Goal: Transaction & Acquisition: Purchase product/service

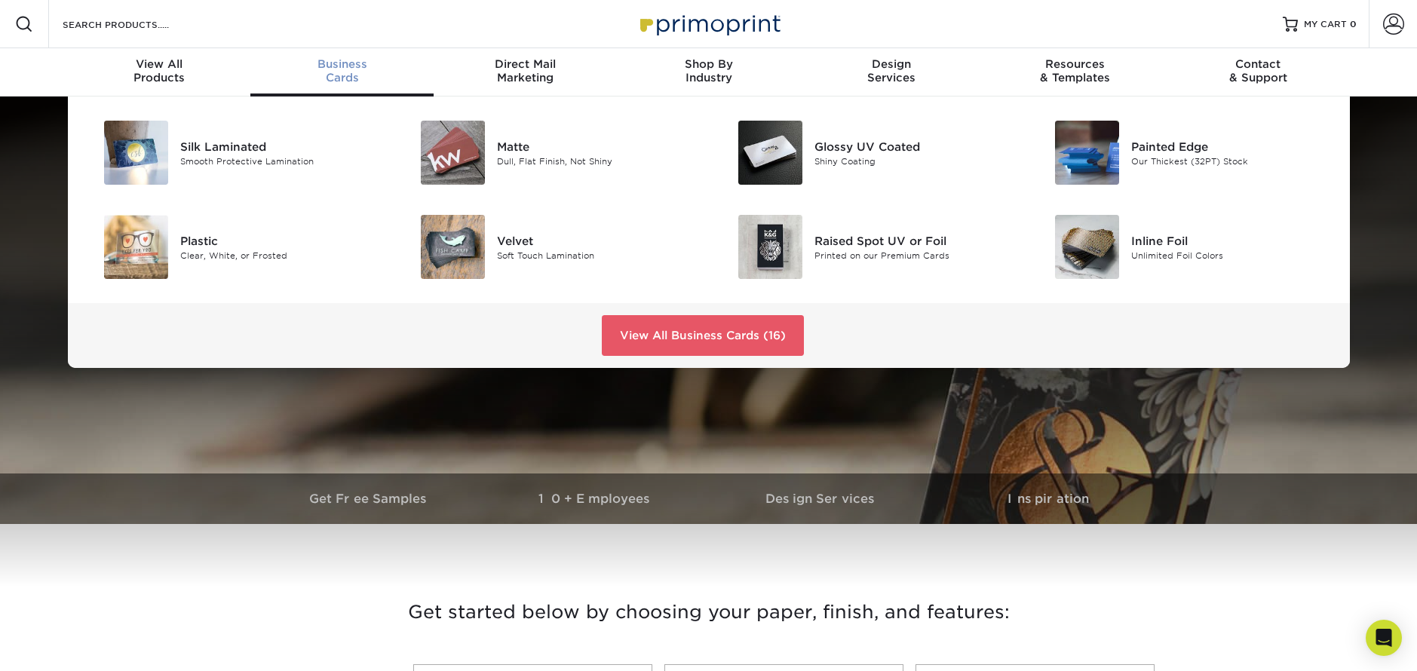
click at [363, 78] on div "Business Cards" at bounding box center [341, 70] width 183 height 27
click at [534, 263] on div "Velvet Soft Touch Lamination" at bounding box center [602, 247] width 211 height 64
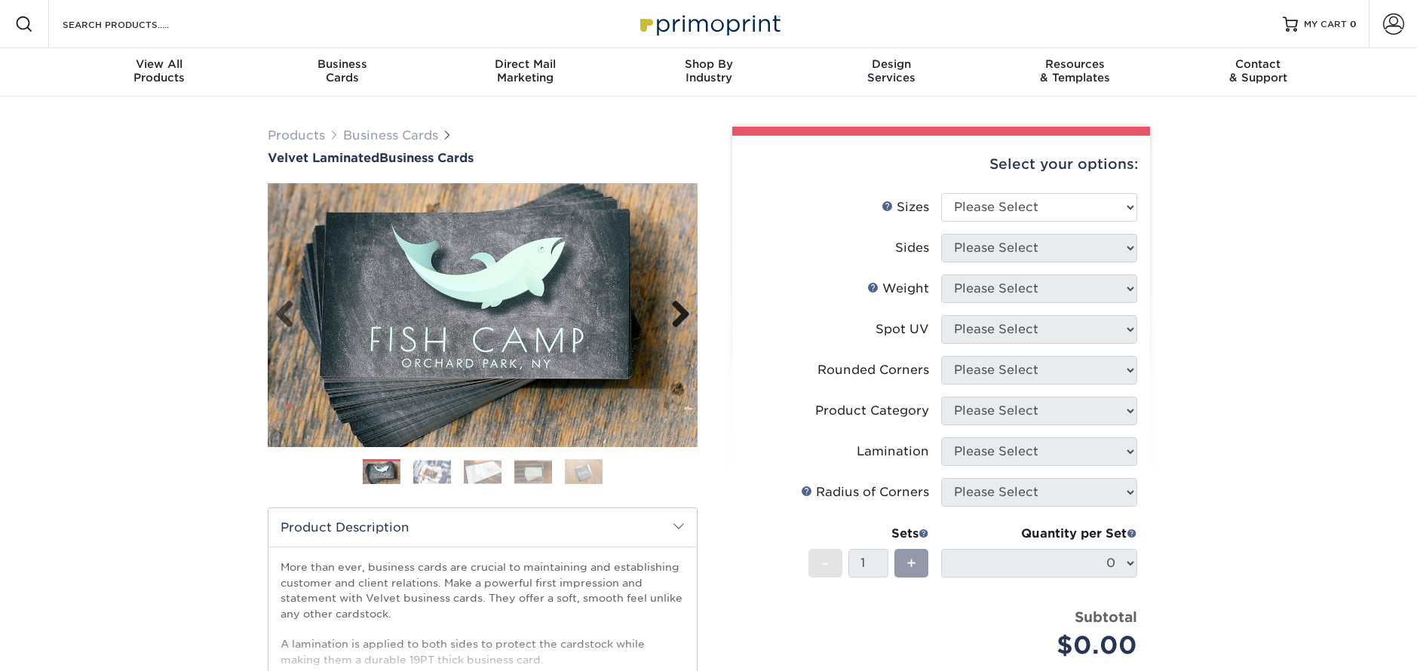
click at [677, 314] on link "Next" at bounding box center [675, 315] width 30 height 30
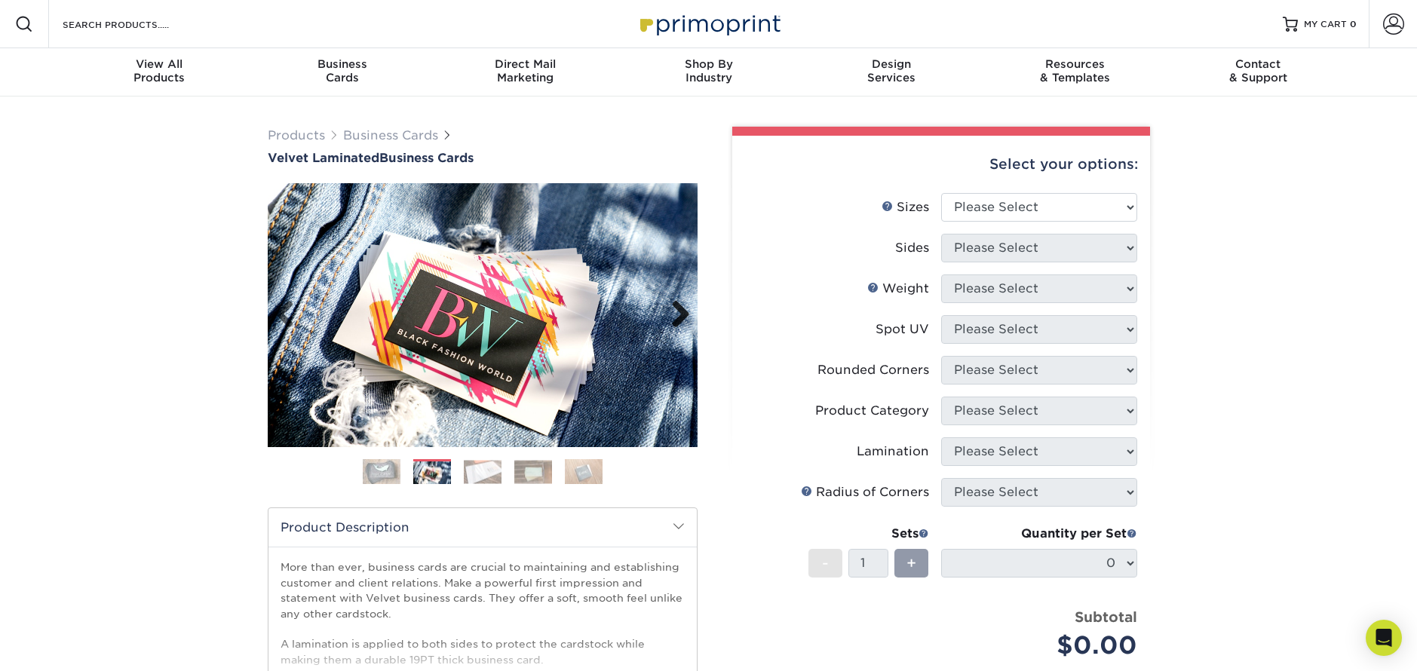
click at [677, 314] on link "Next" at bounding box center [675, 315] width 30 height 30
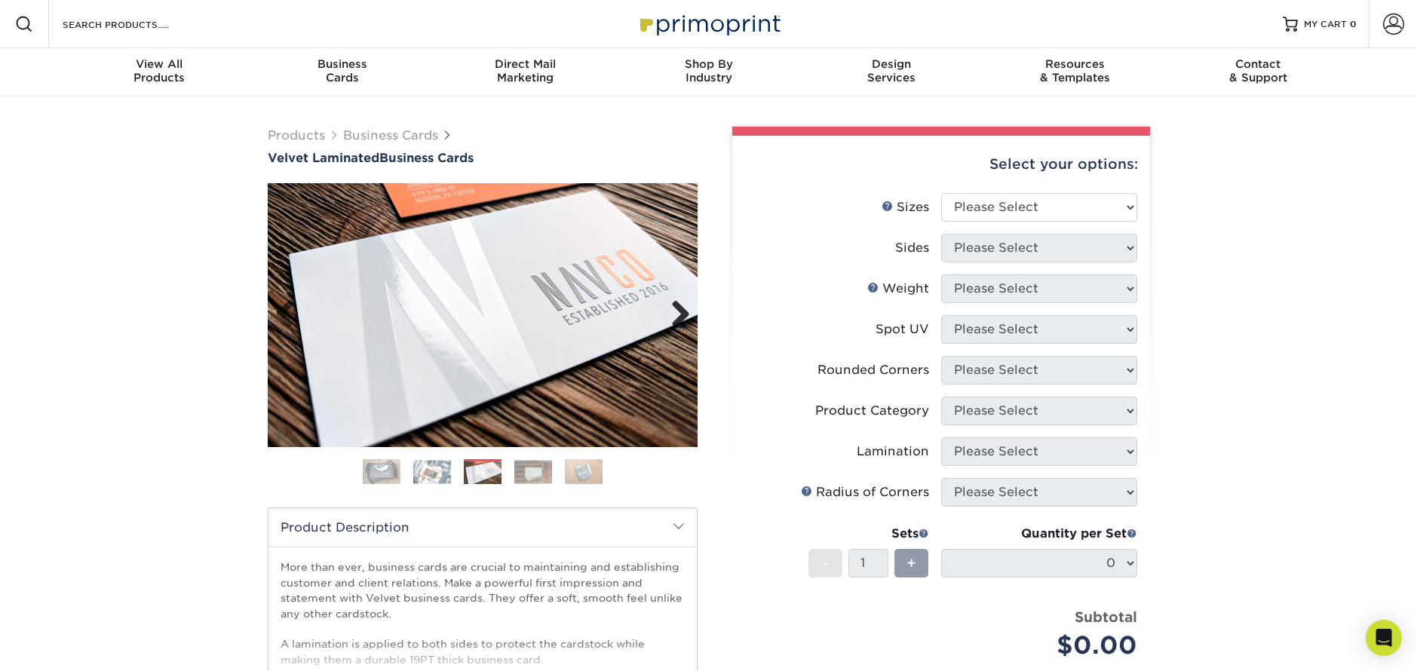
click at [677, 314] on link "Next" at bounding box center [675, 315] width 30 height 30
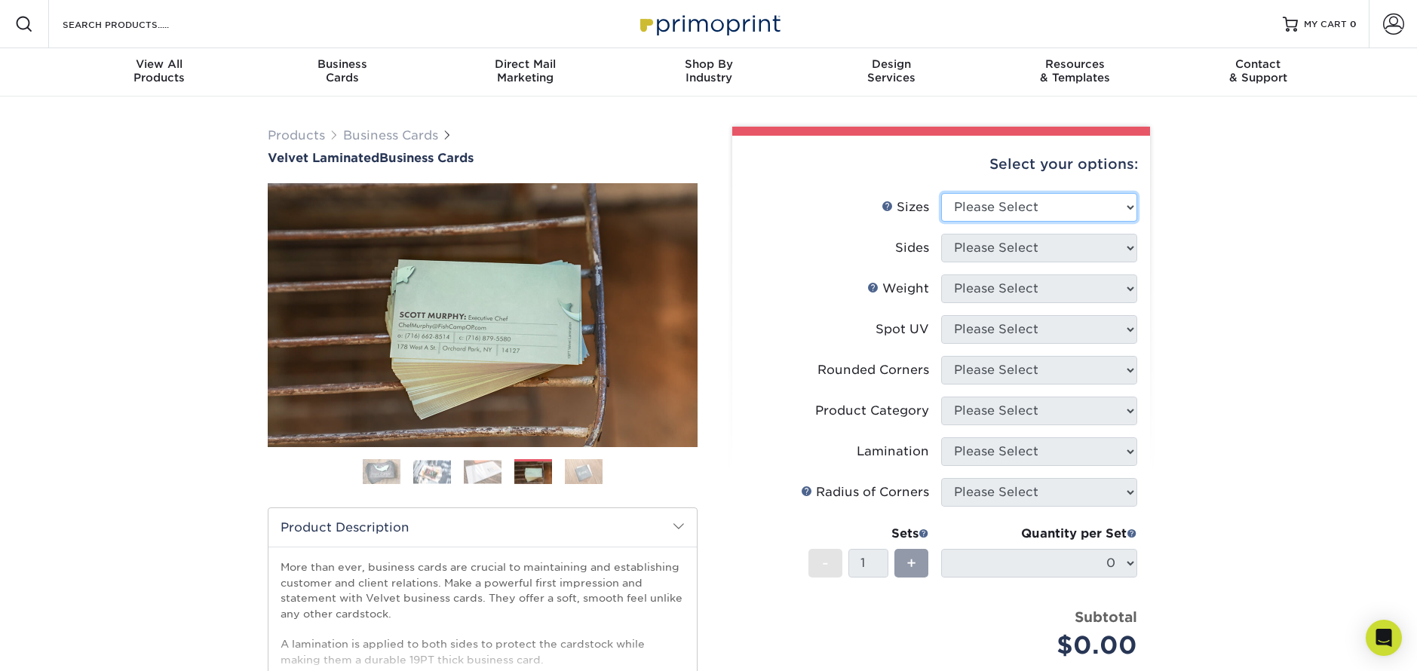
click at [1019, 205] on select "Please Select 1.5" x 3.5" - Mini 1.75" x 3.5" - Mini 2" x 2" - Square 2" x 3" -…" at bounding box center [1039, 207] width 196 height 29
click at [1043, 214] on select "Please Select 1.5" x 3.5" - Mini 1.75" x 3.5" - Mini 2" x 2" - Square 2" x 3" -…" at bounding box center [1039, 207] width 196 height 29
select select "2.00x3.50"
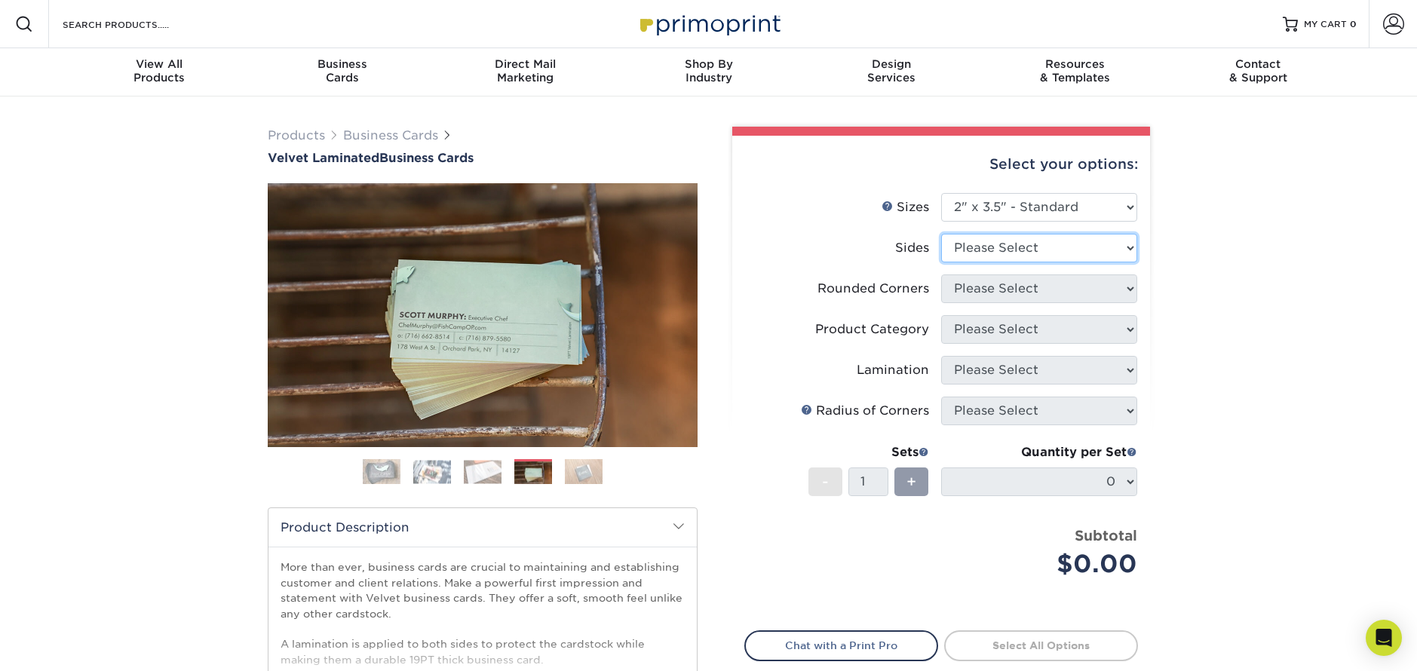
click at [1051, 248] on select "Please Select Print Both Sides Print Front Only" at bounding box center [1039, 248] width 196 height 29
select select "32d3c223-f82c-492b-b915-ba065a00862f"
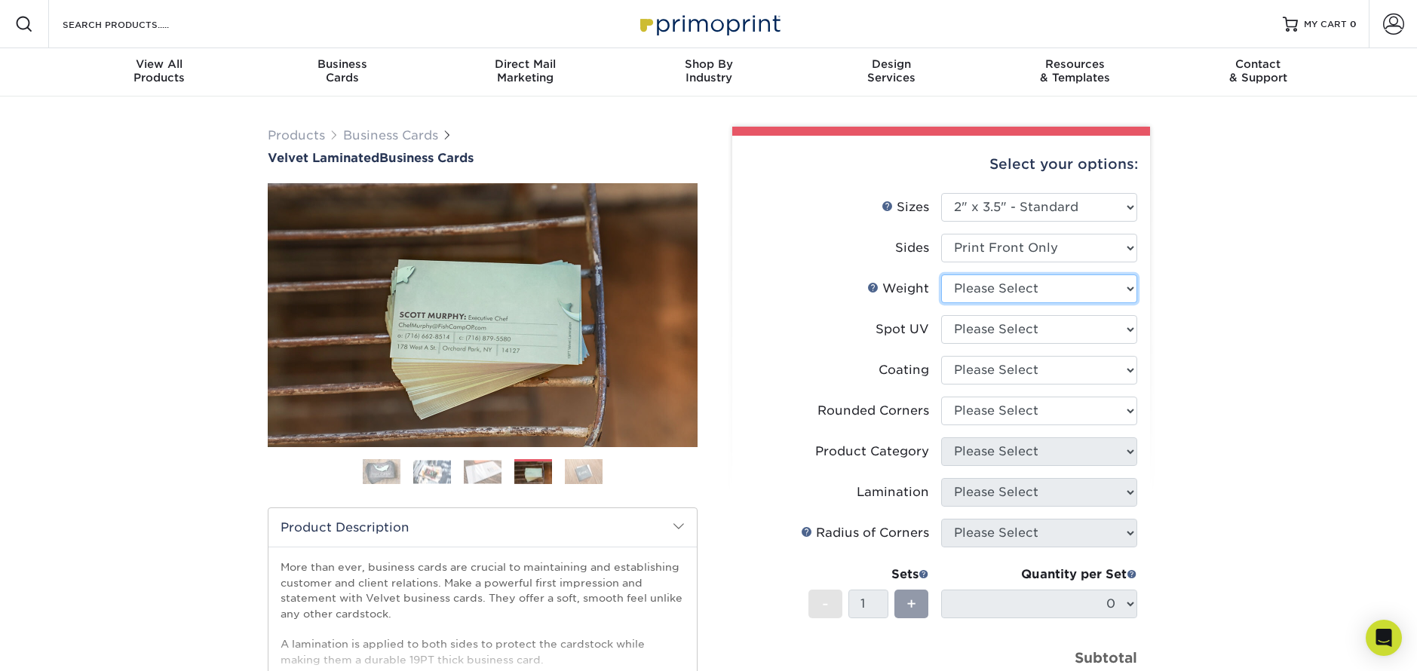
click at [1059, 292] on select "Please Select 16PT" at bounding box center [1039, 288] width 196 height 29
click at [983, 323] on select "Please Select No Spot UV Front Only" at bounding box center [1039, 329] width 196 height 29
click at [991, 381] on select at bounding box center [1039, 370] width 196 height 29
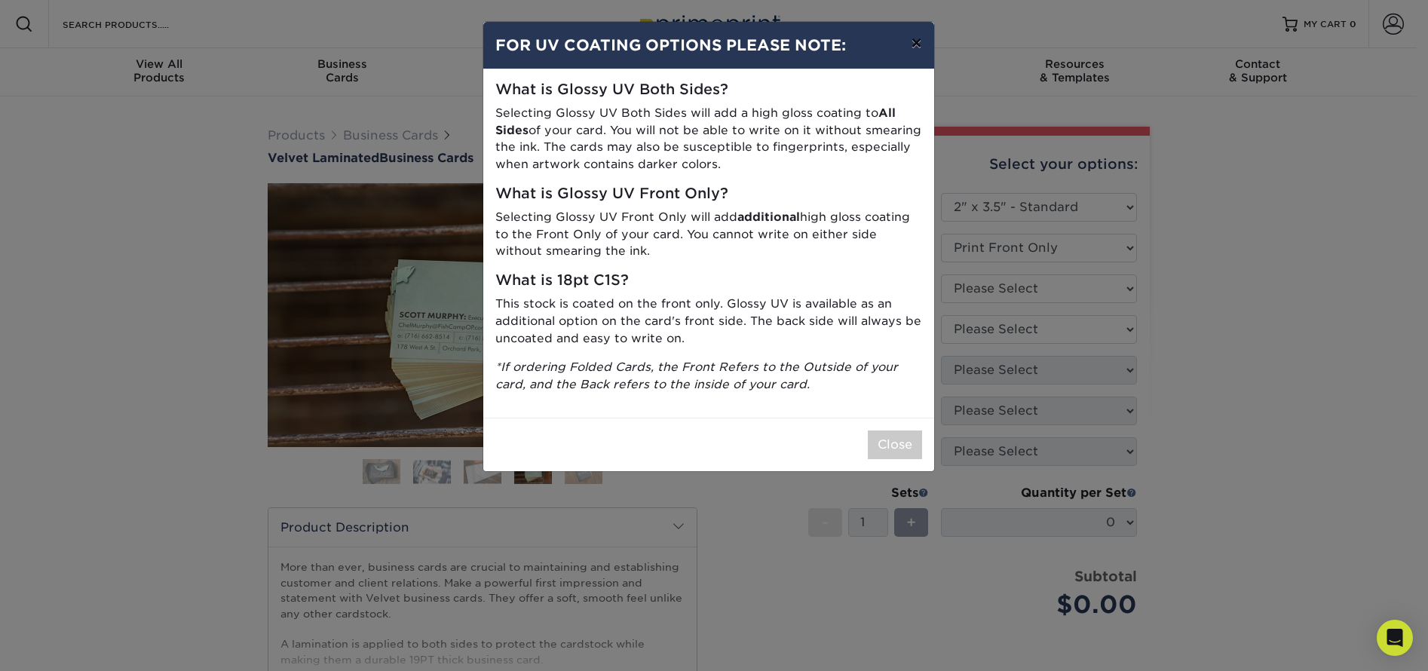
click at [921, 47] on button "×" at bounding box center [916, 43] width 35 height 42
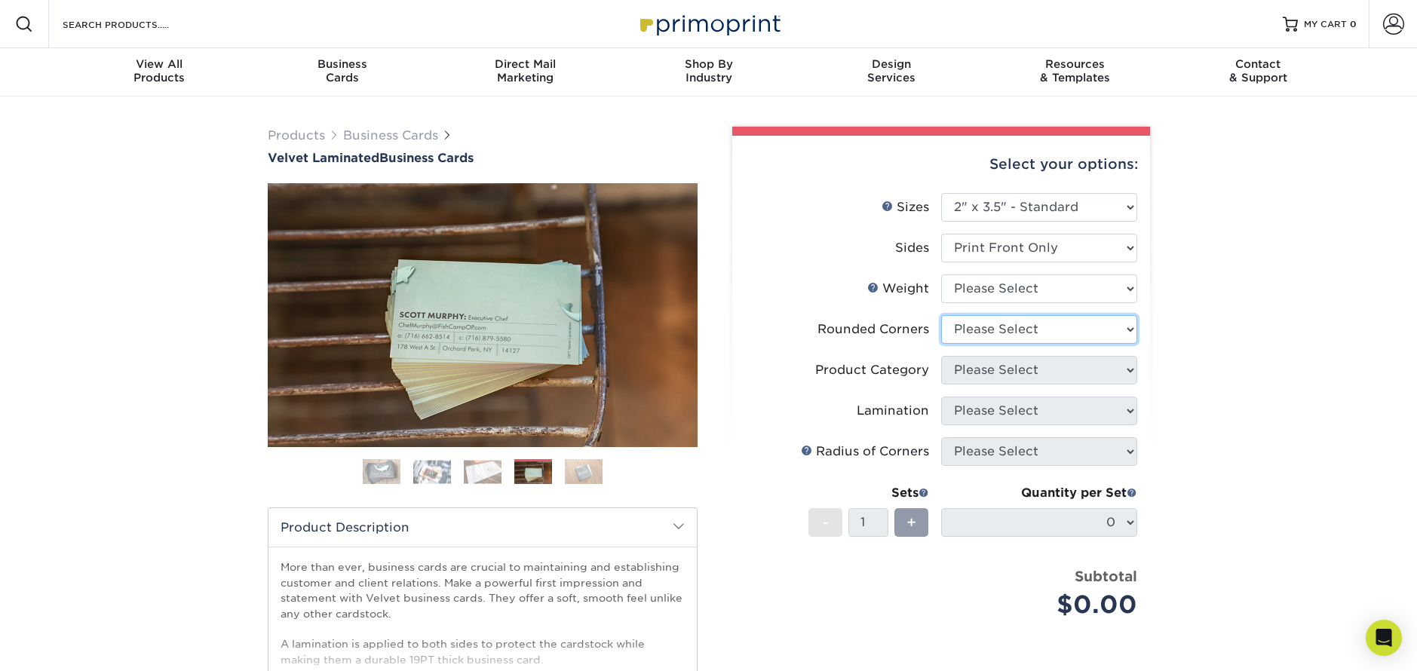
click at [1022, 331] on select "Please Select Yes - Round 2 Corners Yes - Round 4 Corners No" at bounding box center [1039, 329] width 196 height 29
select select "7672df9e-0e0a-464d-8e1f-920c575e4da3"
click at [1013, 374] on select "Please Select" at bounding box center [1039, 370] width 196 height 29
click at [1021, 375] on select "Please Select" at bounding box center [1039, 370] width 196 height 29
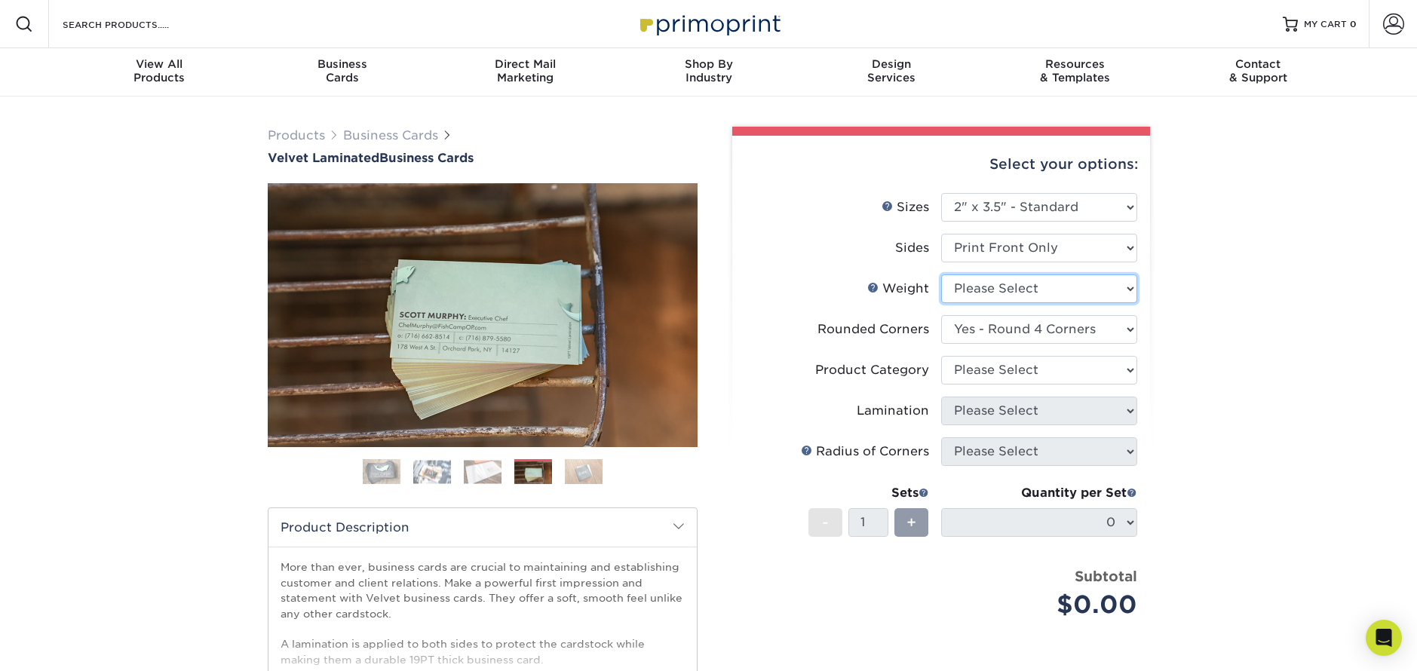
click at [1052, 284] on select "Please Select 16PT" at bounding box center [1039, 288] width 196 height 29
select select "16PT"
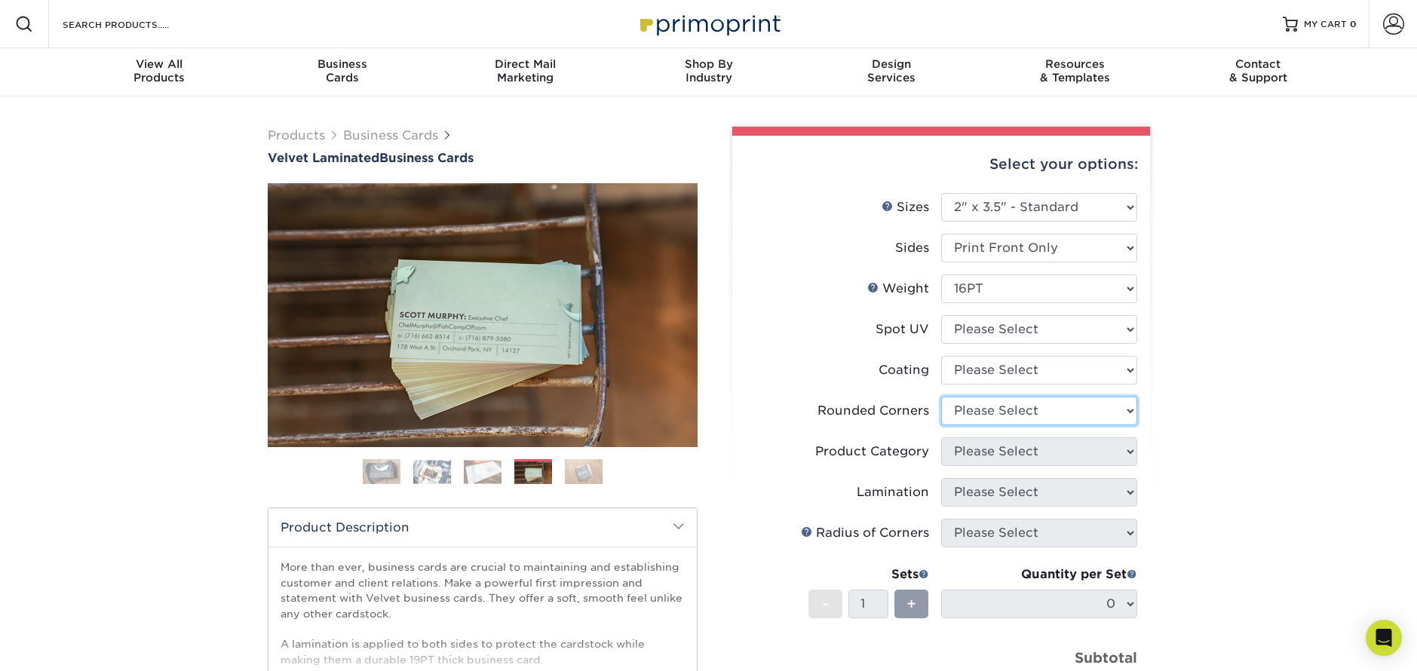
click at [1038, 413] on select "Please Select Yes - Round 2 Corners Yes - Round 4 Corners No" at bounding box center [1039, 411] width 196 height 29
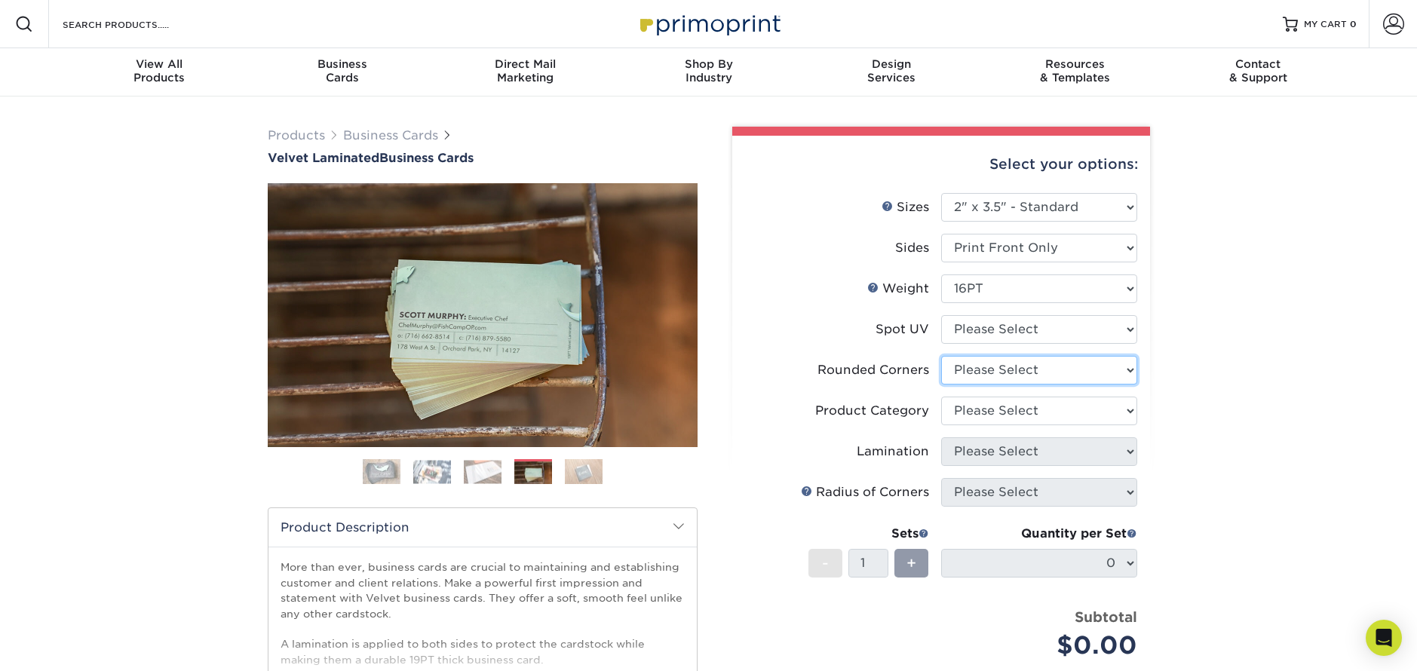
click at [1045, 370] on select "Please Select Yes - Round 2 Corners Yes - Round 4 Corners No" at bounding box center [1039, 370] width 196 height 29
select select "7672df9e-0e0a-464d-8e1f-920c575e4da3"
click at [1025, 326] on select "Please Select No Spot UV Front Only" at bounding box center [1039, 329] width 196 height 29
select select "3"
select select "-1"
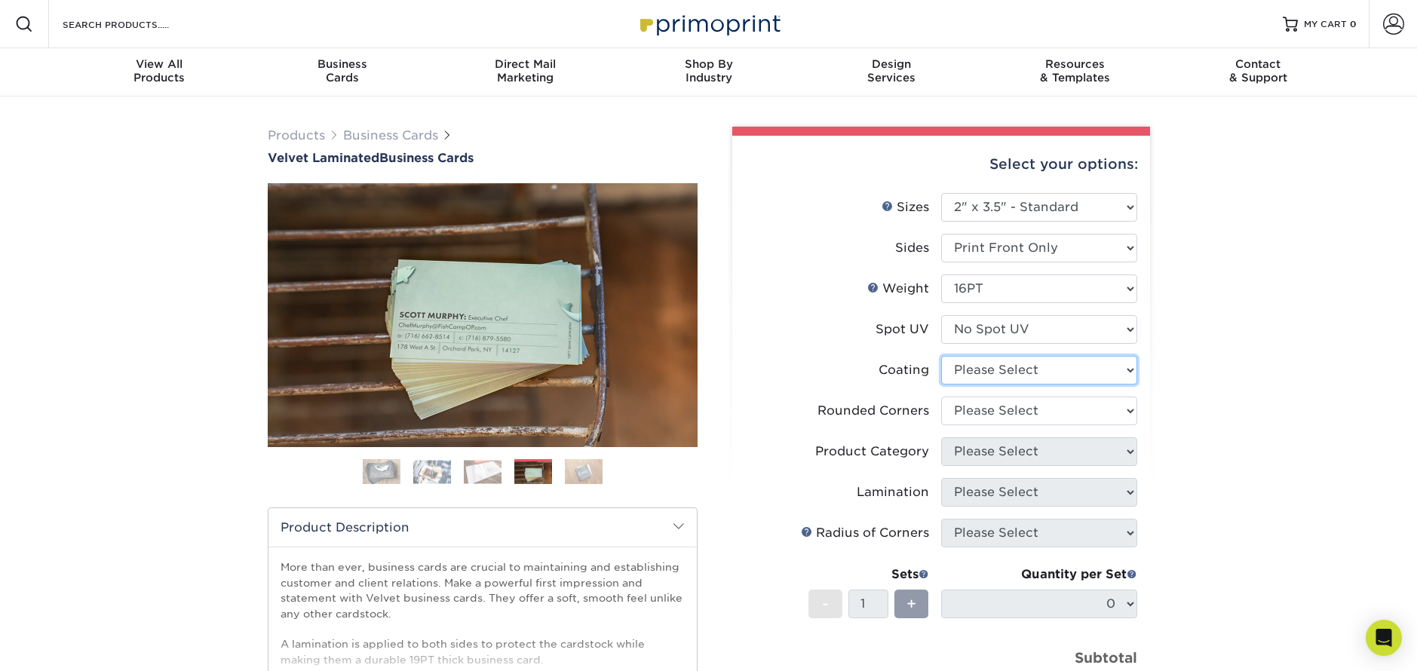
click at [1010, 372] on select at bounding box center [1039, 370] width 196 height 29
select select "3e7618de-abca-4bda-9f97-8b9129e913d8"
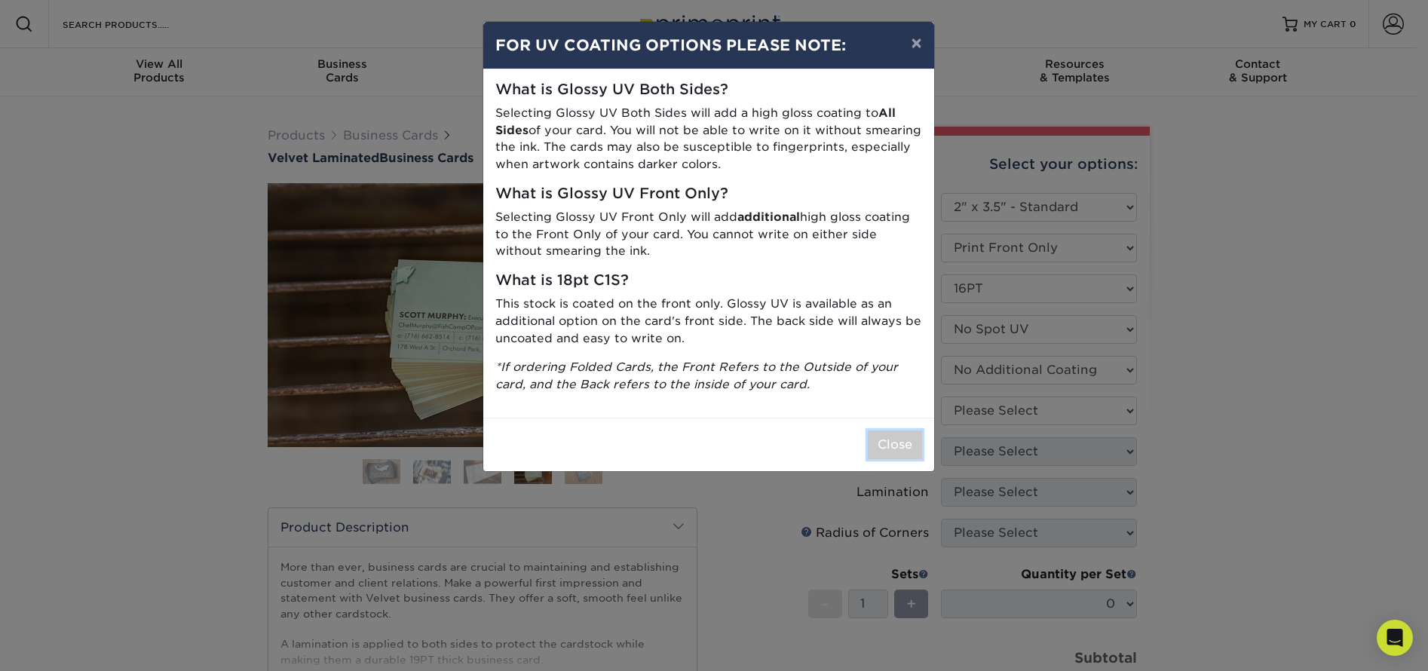
click at [884, 449] on button "Close" at bounding box center [895, 445] width 54 height 29
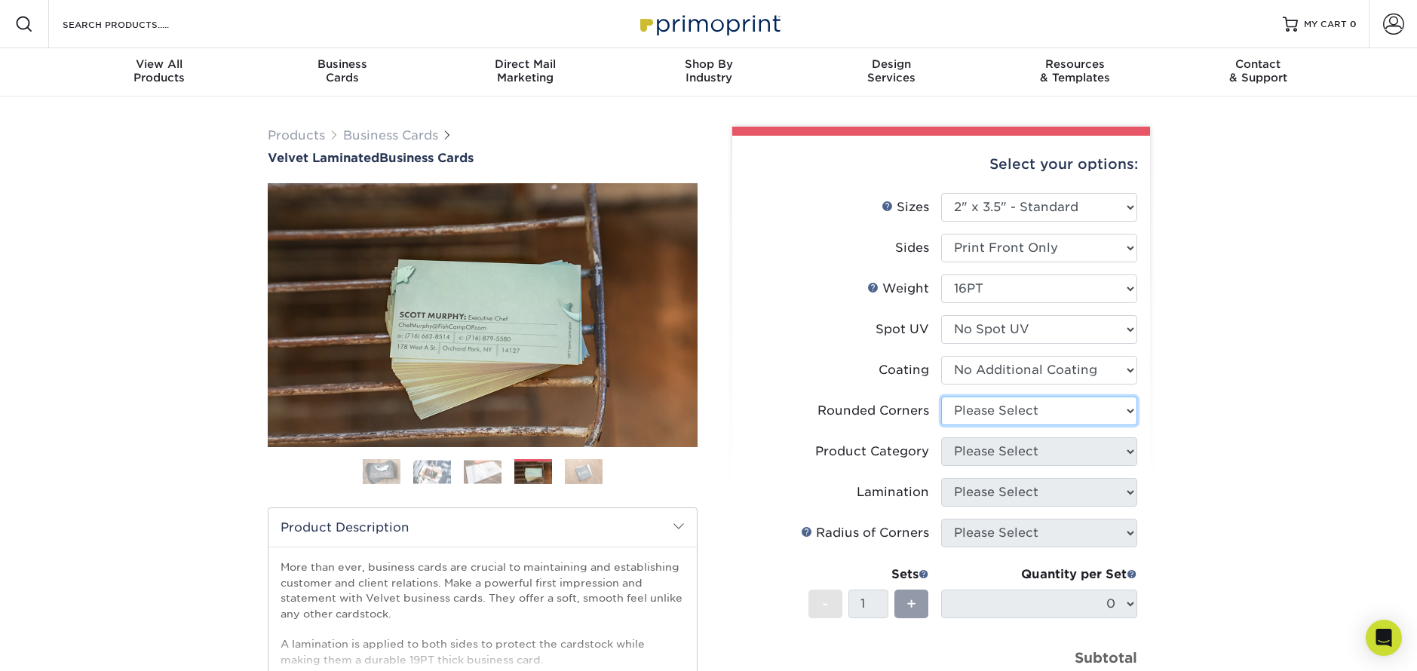
click at [966, 411] on select "Please Select Yes - Round 2 Corners Yes - Round 4 Corners No" at bounding box center [1039, 411] width 196 height 29
select select "7672df9e-0e0a-464d-8e1f-920c575e4da3"
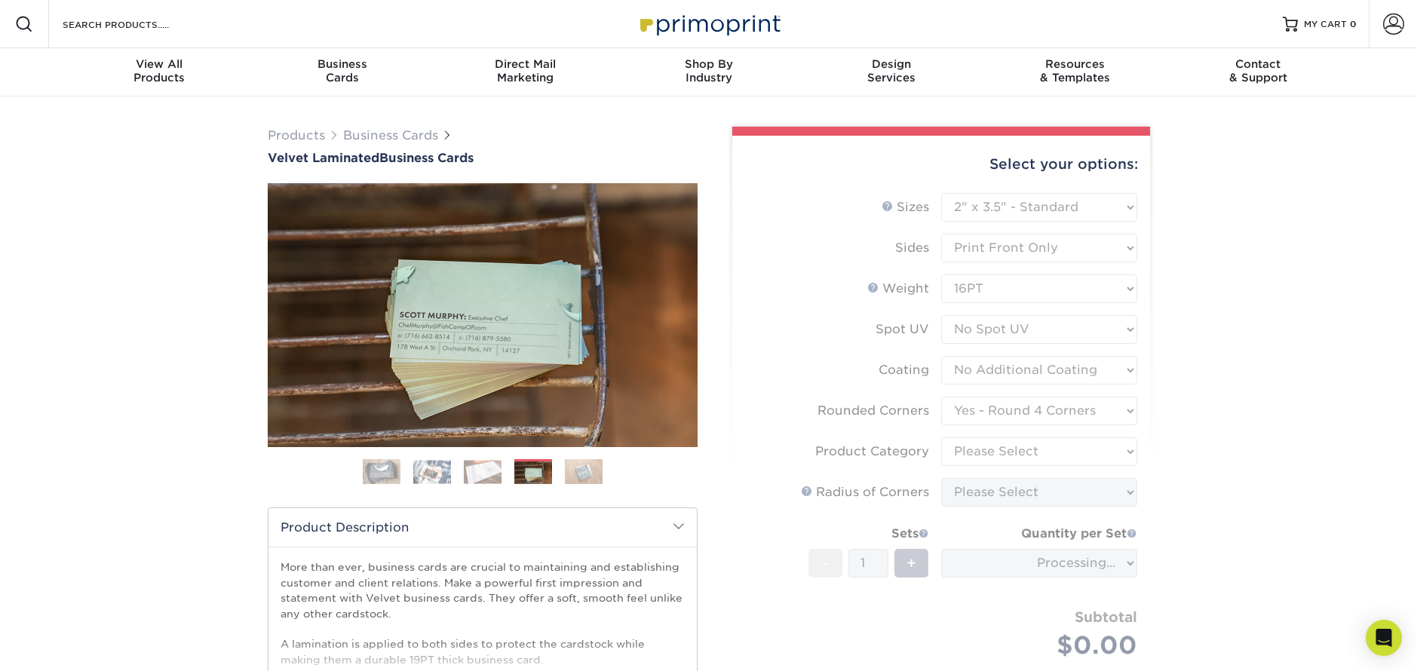
click at [1025, 450] on form "Sizes Help Sizes Please Select 1.5" x 3.5" - Mini 1.75" x 3.5" - Mini 2" x 2" -…" at bounding box center [941, 443] width 394 height 501
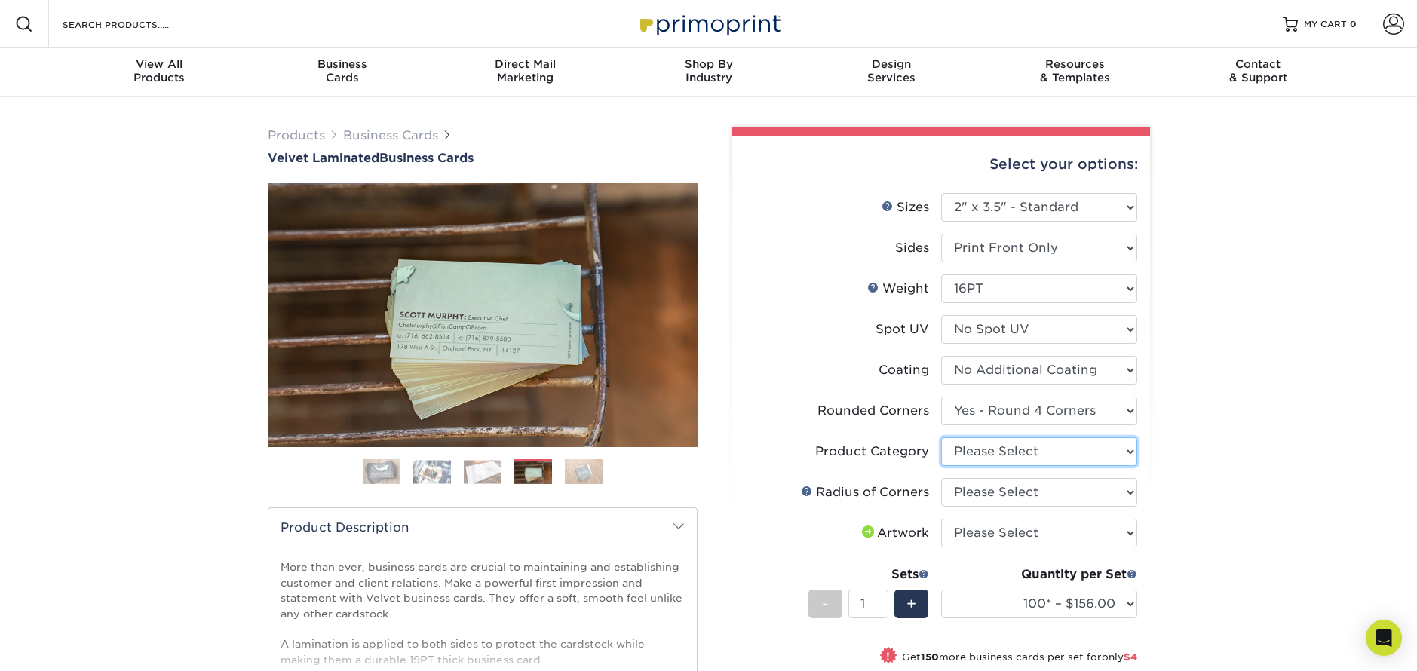
click at [1099, 447] on select "Please Select Business Cards" at bounding box center [1039, 451] width 196 height 29
select select "3b5148f1-0588-4f88-a218-97bcfdce65c1"
click at [1083, 504] on select "Please Select Rounded 1/8" Rounded 1/4"" at bounding box center [1039, 492] width 196 height 29
click at [1080, 529] on select "Please Select I will upload files I need a design - $100" at bounding box center [1039, 533] width 196 height 29
select select "upload"
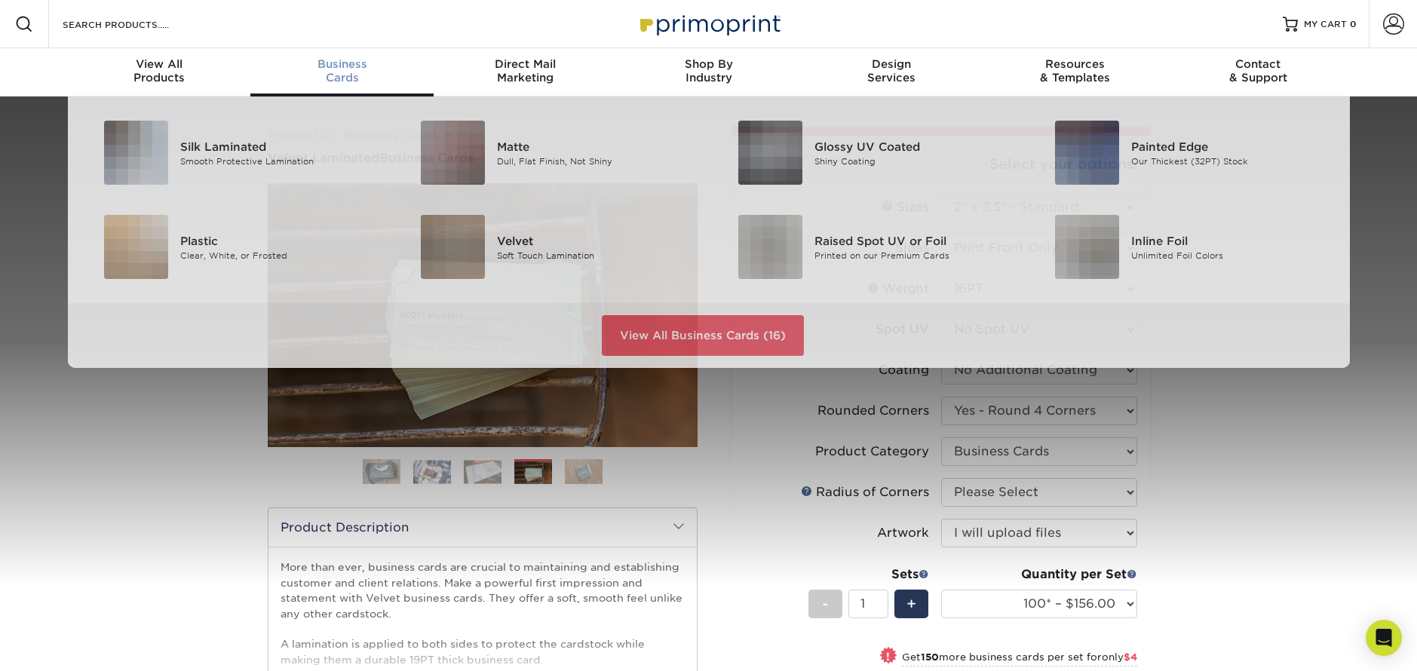
click at [339, 68] on span "Business" at bounding box center [341, 64] width 183 height 14
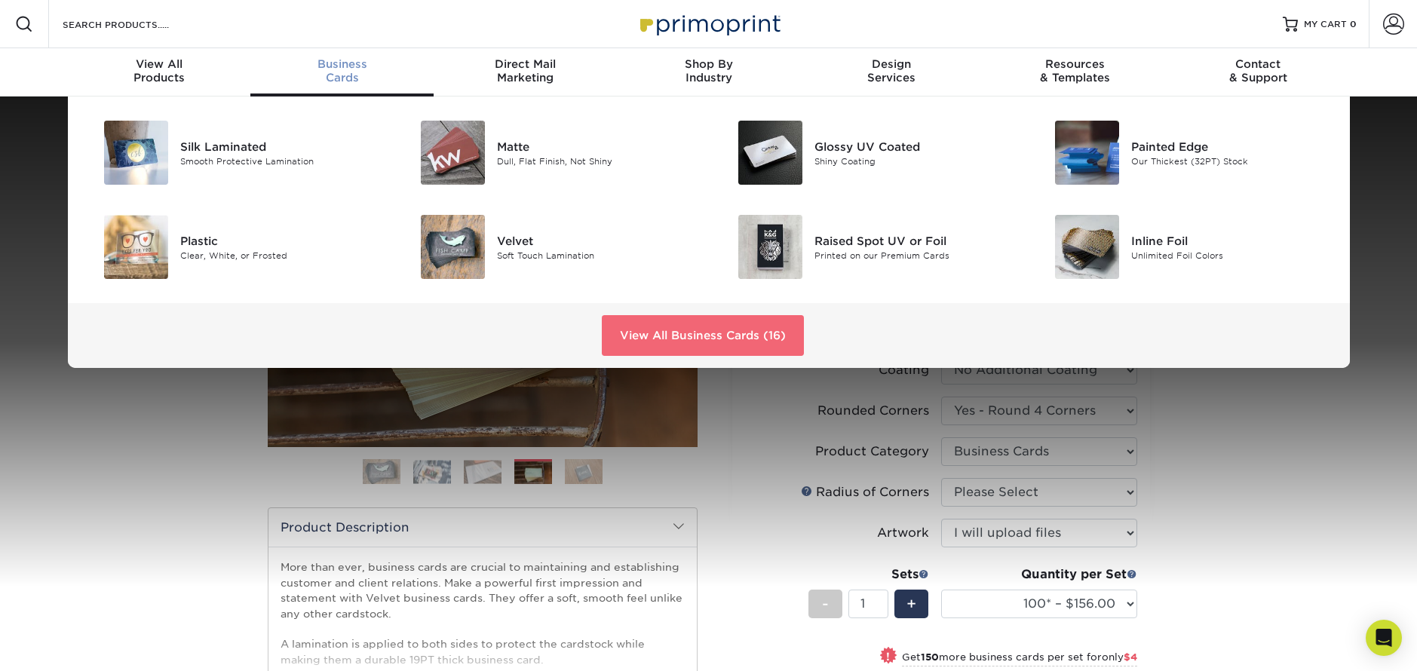
click at [667, 321] on link "View All Business Cards (16)" at bounding box center [703, 335] width 202 height 41
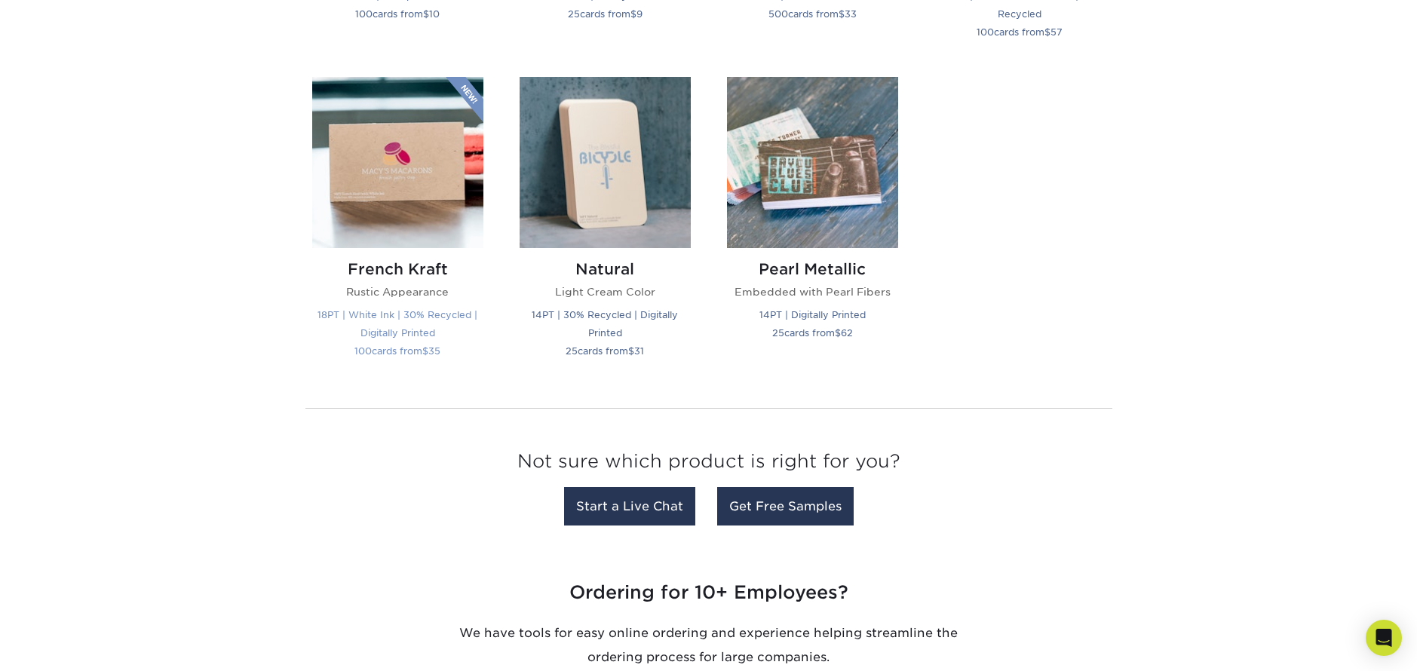
scroll to position [1619, 0]
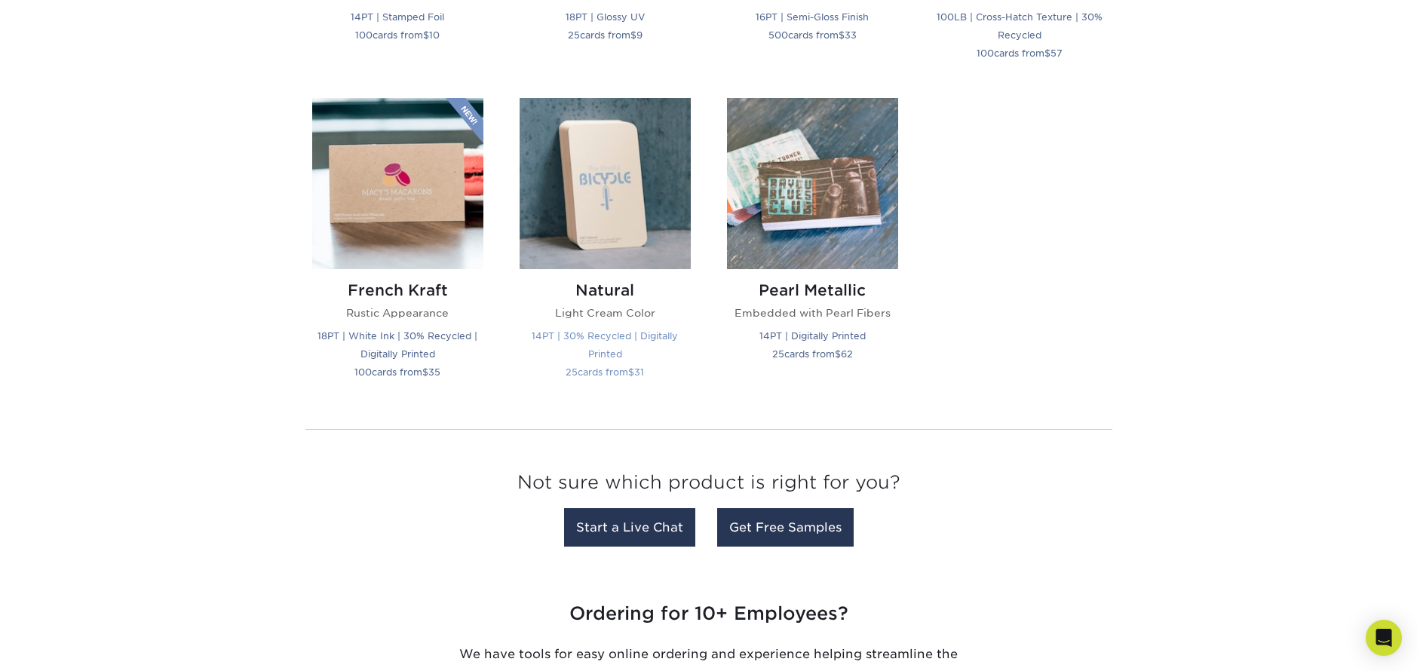
click at [627, 241] on img at bounding box center [604, 183] width 171 height 171
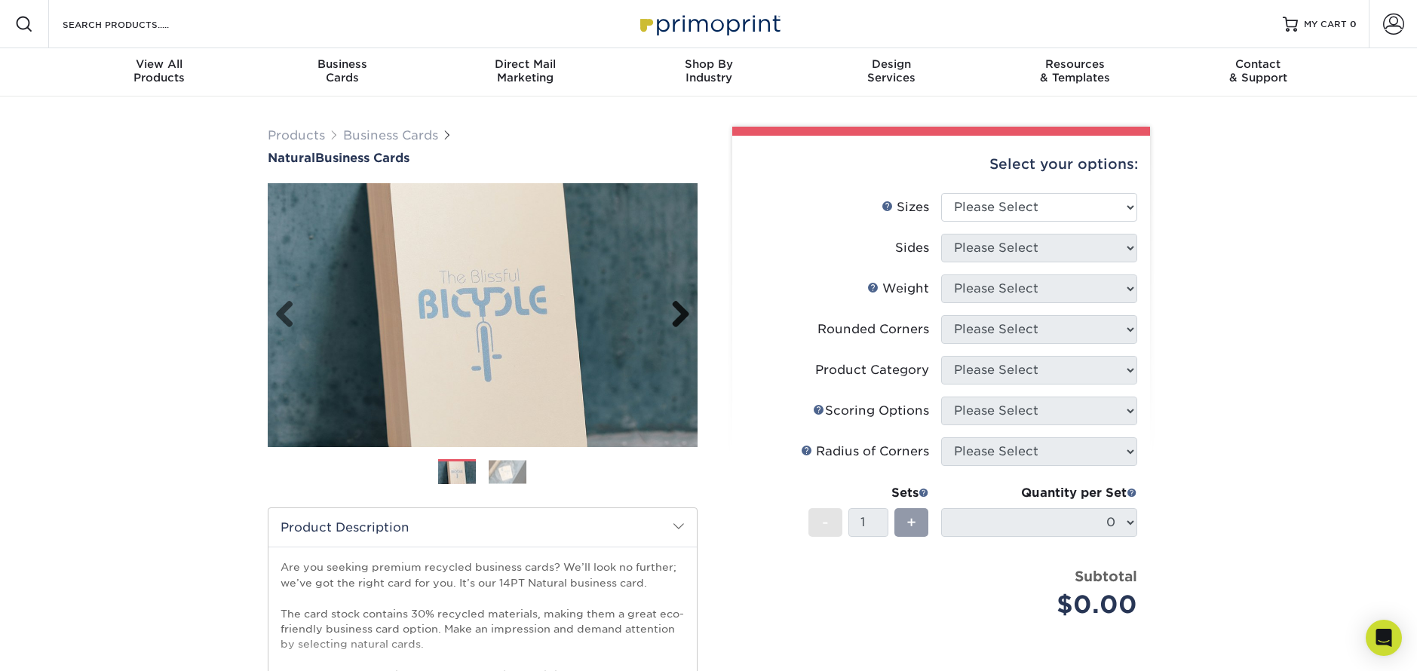
click at [682, 314] on link "Next" at bounding box center [675, 315] width 30 height 30
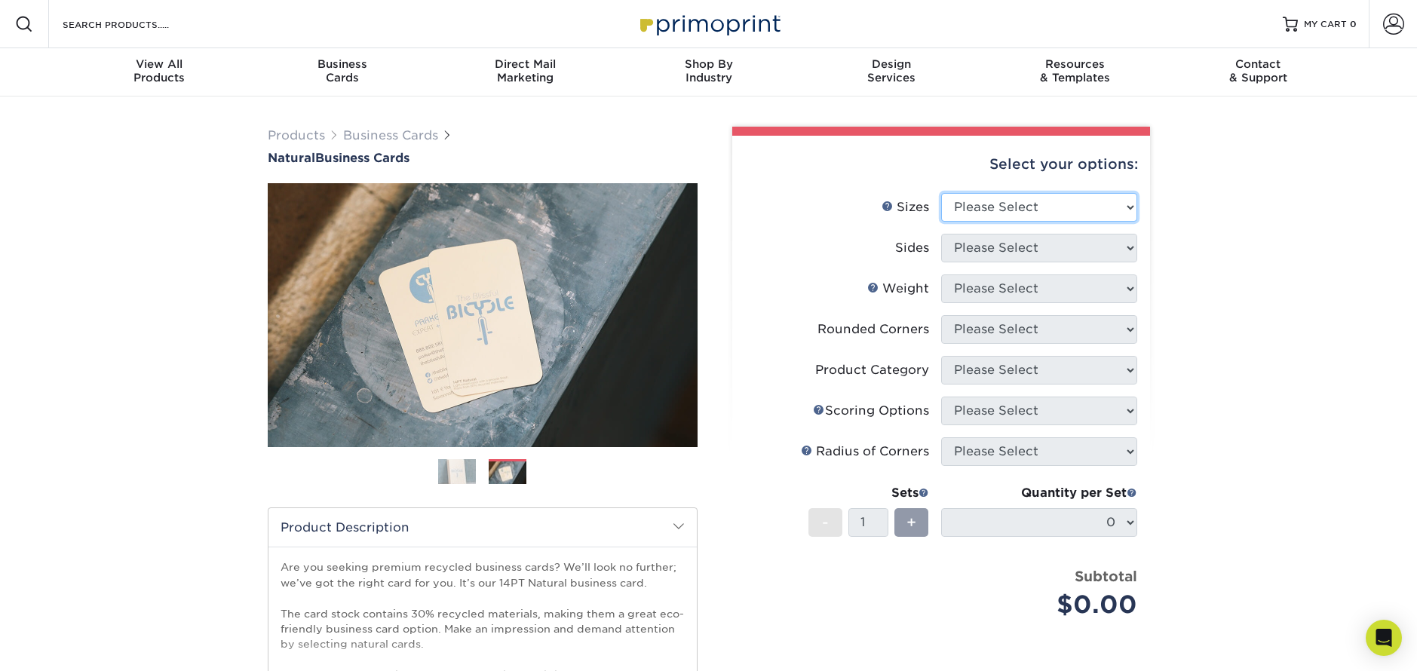
click at [1105, 207] on select "Please Select 1.5" x 3.5" - Mini 1.75" x 3.5" - Mini 2" x 2" - Square 2" x 3" -…" at bounding box center [1039, 207] width 196 height 29
select select "2.00x3.50"
click at [1070, 241] on select "Please Select Print Both Sides Print Front Only" at bounding box center [1039, 248] width 196 height 29
select select "13abbda7-1d64-4f25-8bb2-c179b224825d"
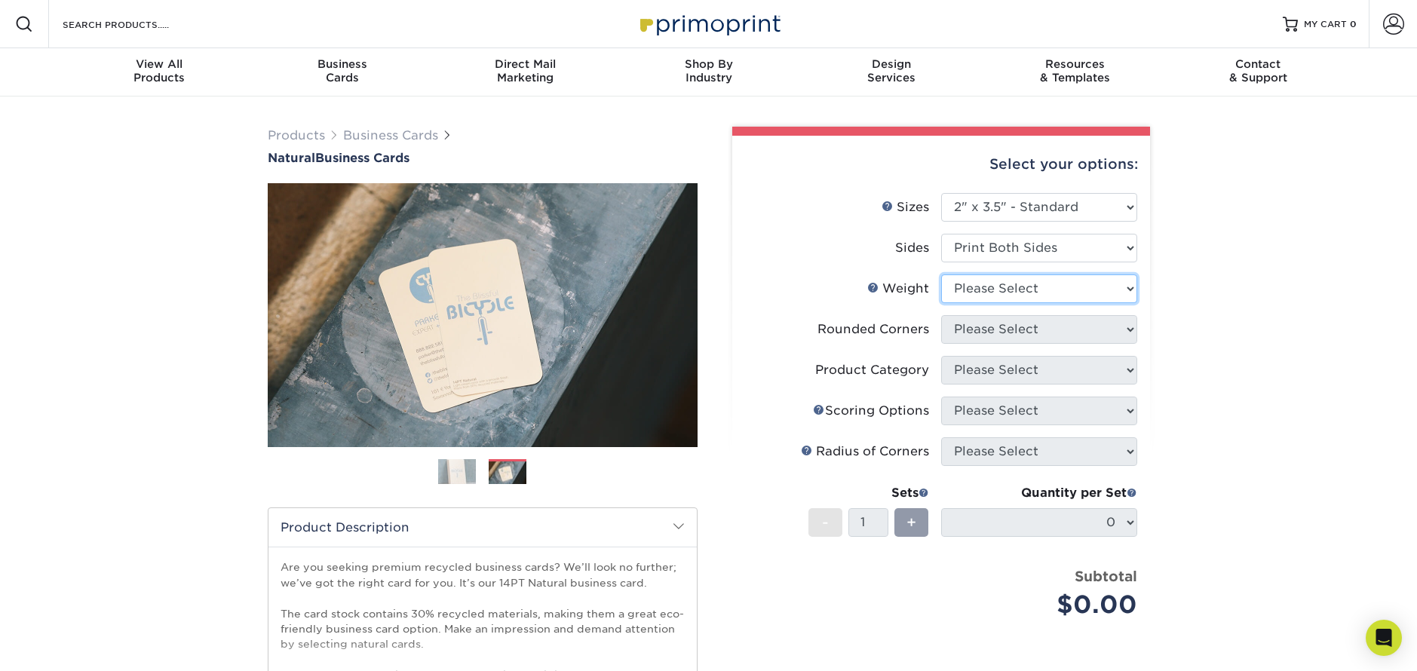
click at [1104, 291] on select "Please Select 14PTNT" at bounding box center [1039, 288] width 196 height 29
select select "14PTNT"
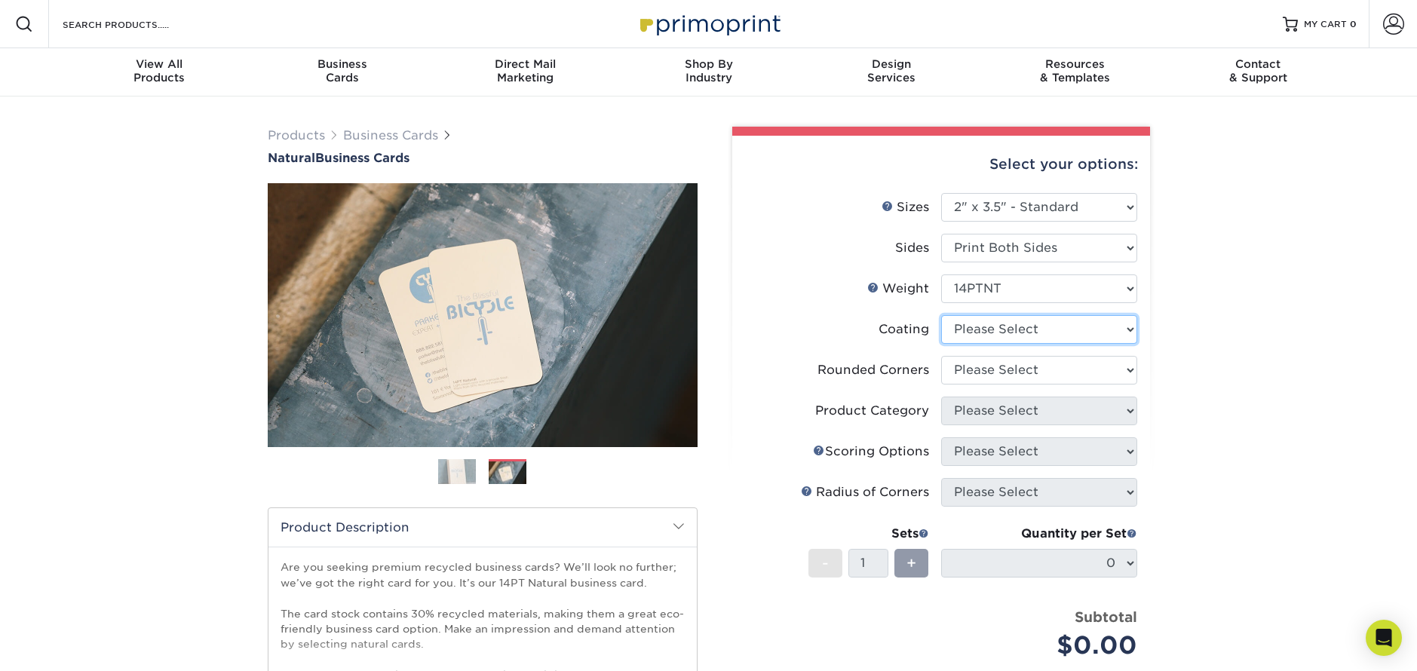
click at [1111, 336] on select at bounding box center [1039, 329] width 196 height 29
select select "3e7618de-abca-4bda-9f97-8b9129e913d8"
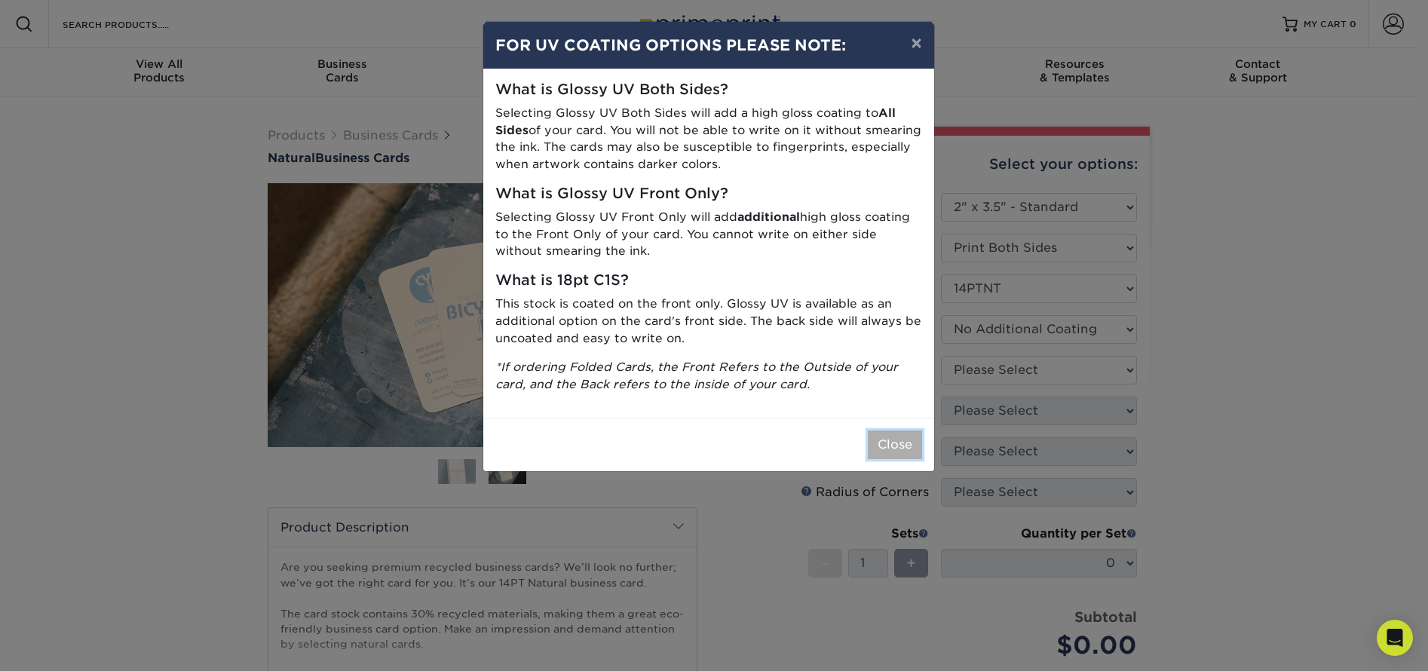
click at [898, 446] on button "Close" at bounding box center [895, 445] width 54 height 29
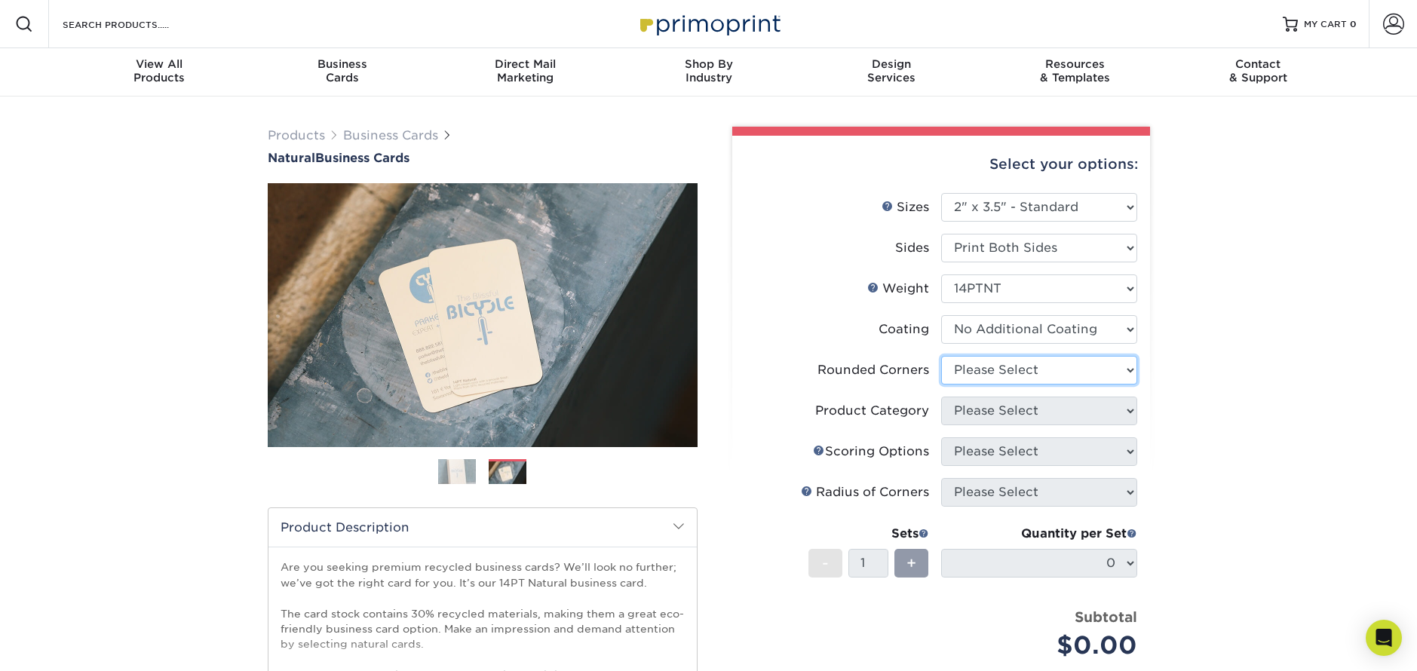
click at [1063, 372] on select "Please Select Yes - Round 2 Corners Yes - Round 4 Corners No" at bounding box center [1039, 370] width 196 height 29
select select "7672df9e-0e0a-464d-8e1f-920c575e4da3"
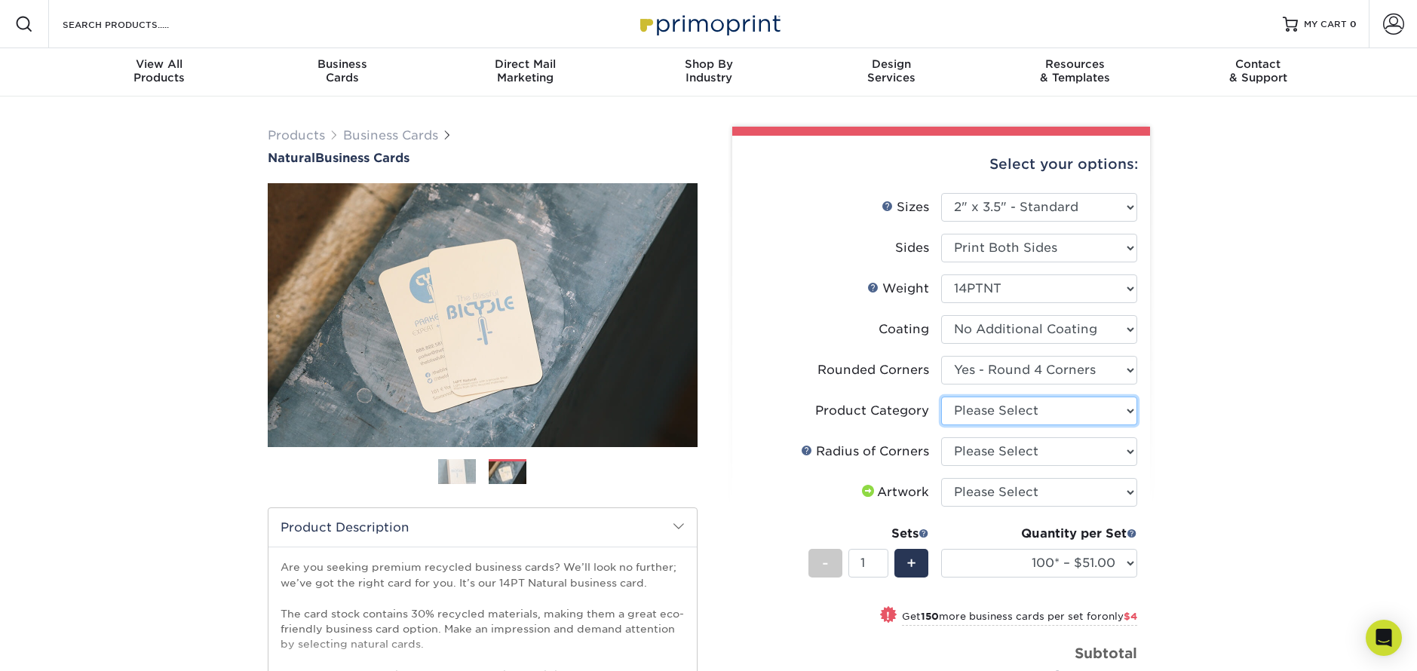
click at [1099, 408] on select "Please Select Business Cards" at bounding box center [1039, 411] width 196 height 29
select select "3b5148f1-0588-4f88-a218-97bcfdce65c1"
click at [1107, 446] on select "Please Select Rounded 1/8" Rounded 1/4"" at bounding box center [1039, 451] width 196 height 29
click at [1080, 444] on select "Please Select Rounded 1/8" Rounded 1/4"" at bounding box center [1039, 451] width 196 height 29
select select "589680c7-ee9a-431b-9d12-d7aeb1386a97"
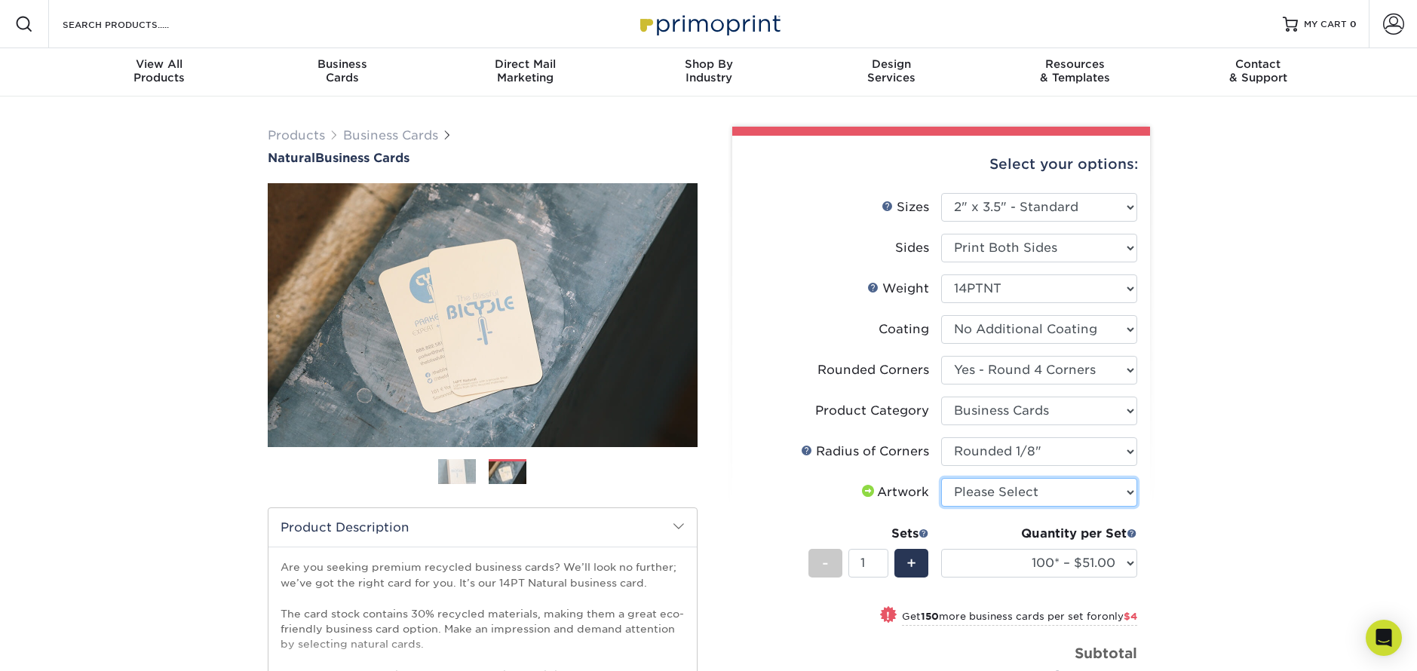
click at [1066, 492] on select "Please Select I will upload files I need a design - $100" at bounding box center [1039, 492] width 196 height 29
select select "upload"
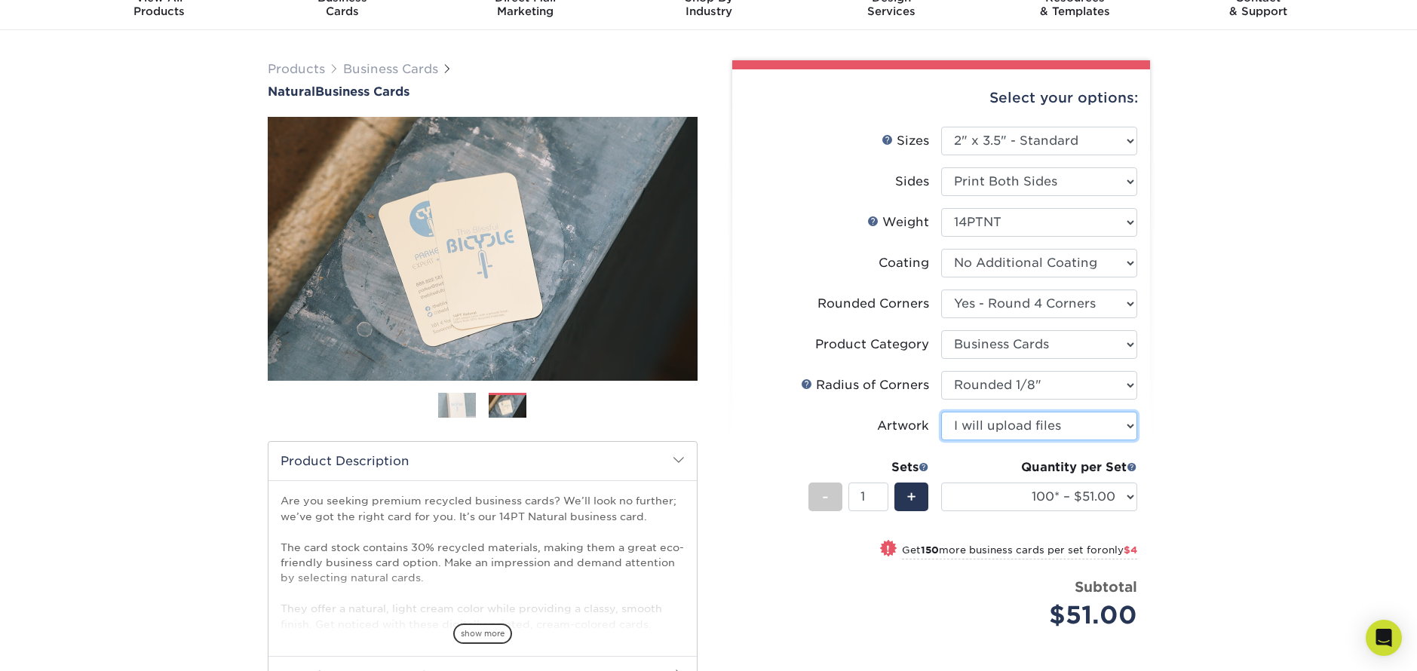
scroll to position [69, 0]
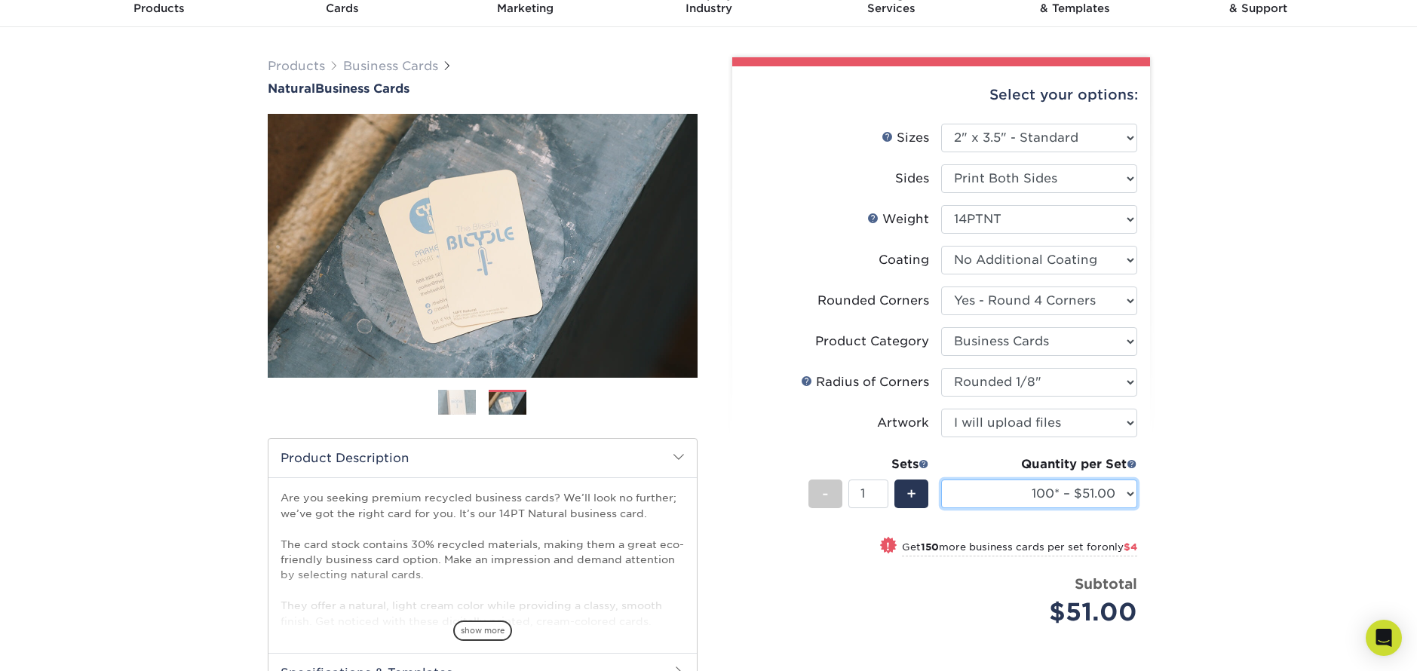
click at [1116, 500] on select "100* – $51.00 250* – $55.00 500* – $62.00 1000* – $109.00" at bounding box center [1039, 494] width 196 height 29
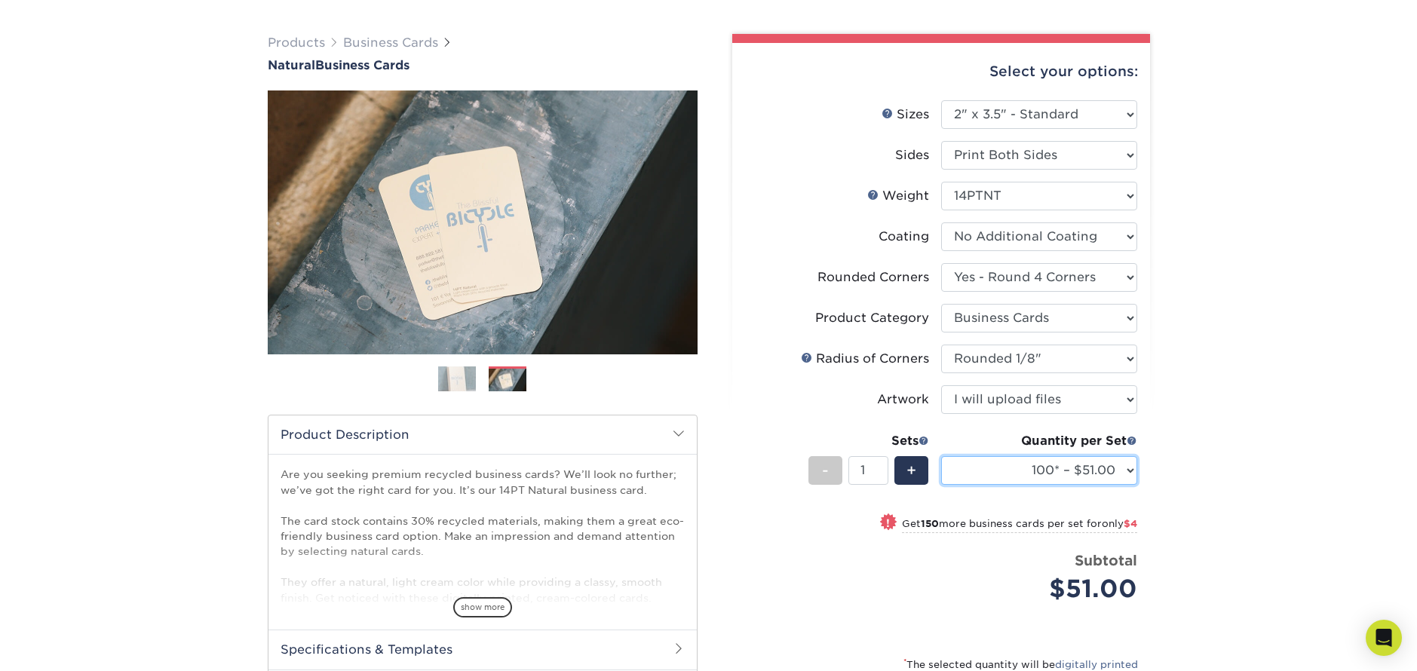
scroll to position [213, 0]
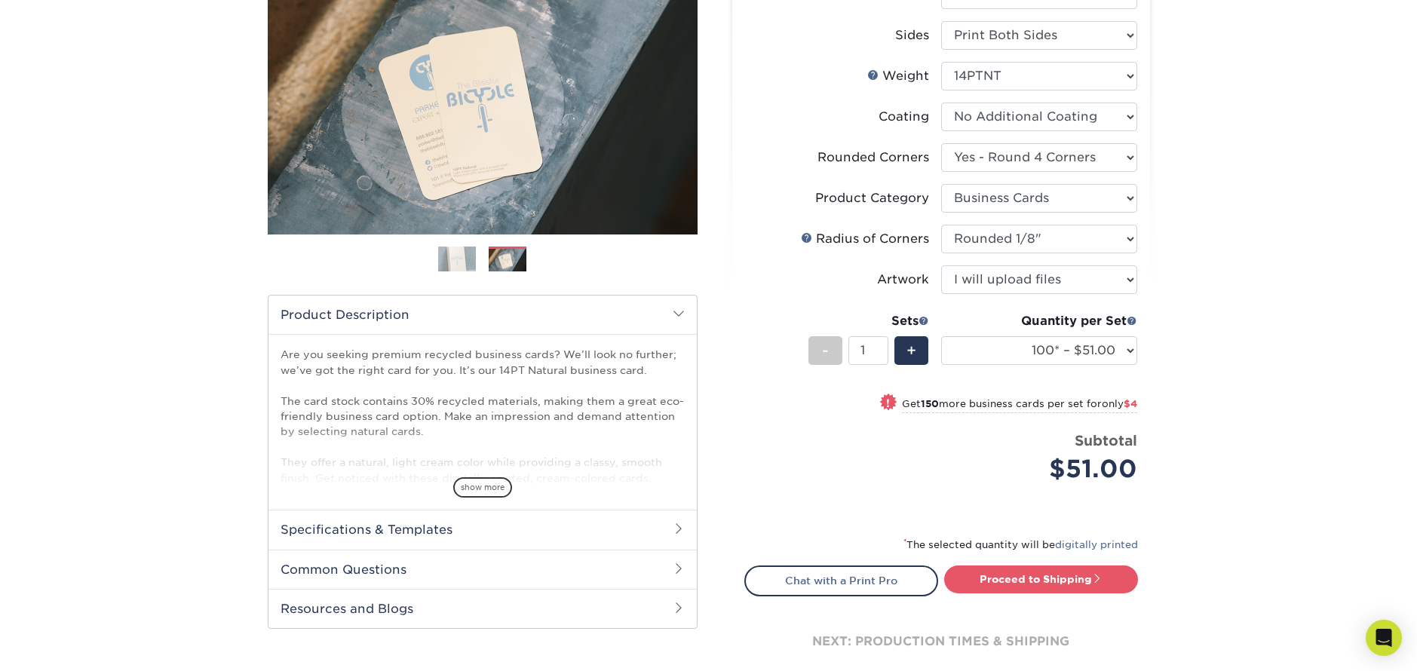
click at [593, 530] on h2 "Specifications & Templates" at bounding box center [482, 529] width 428 height 39
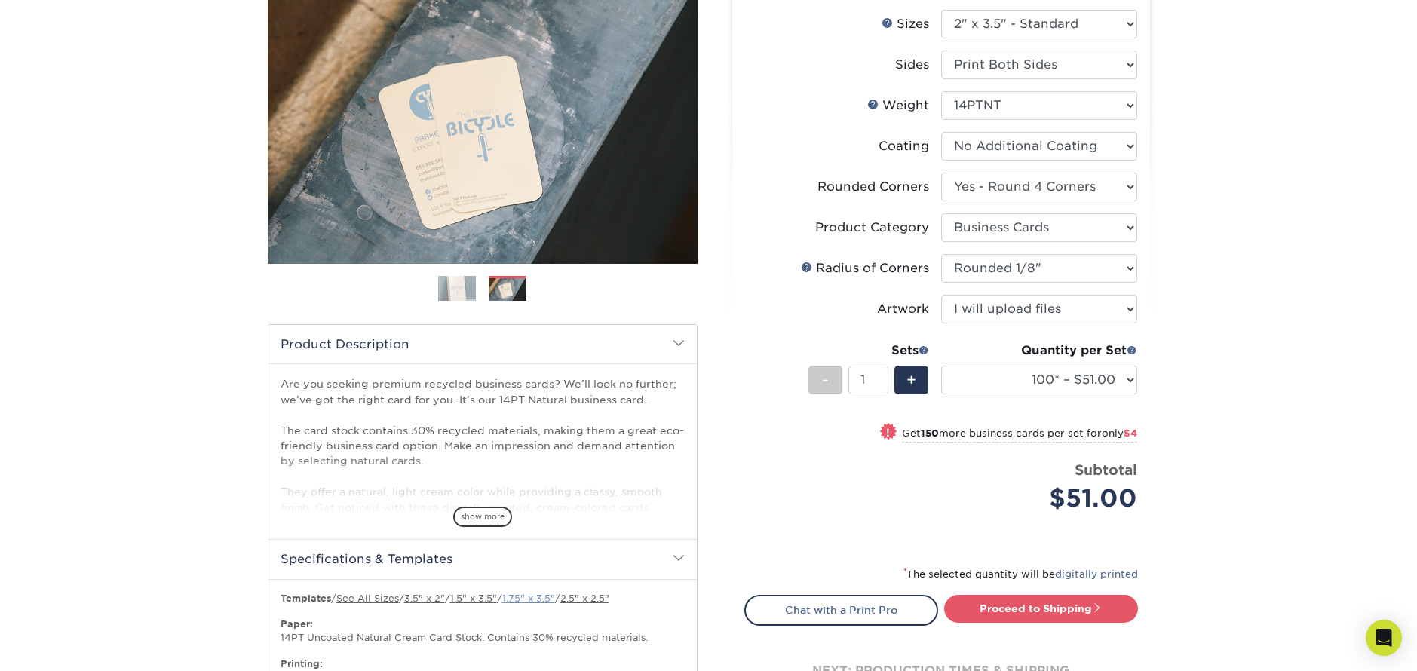
scroll to position [157, 0]
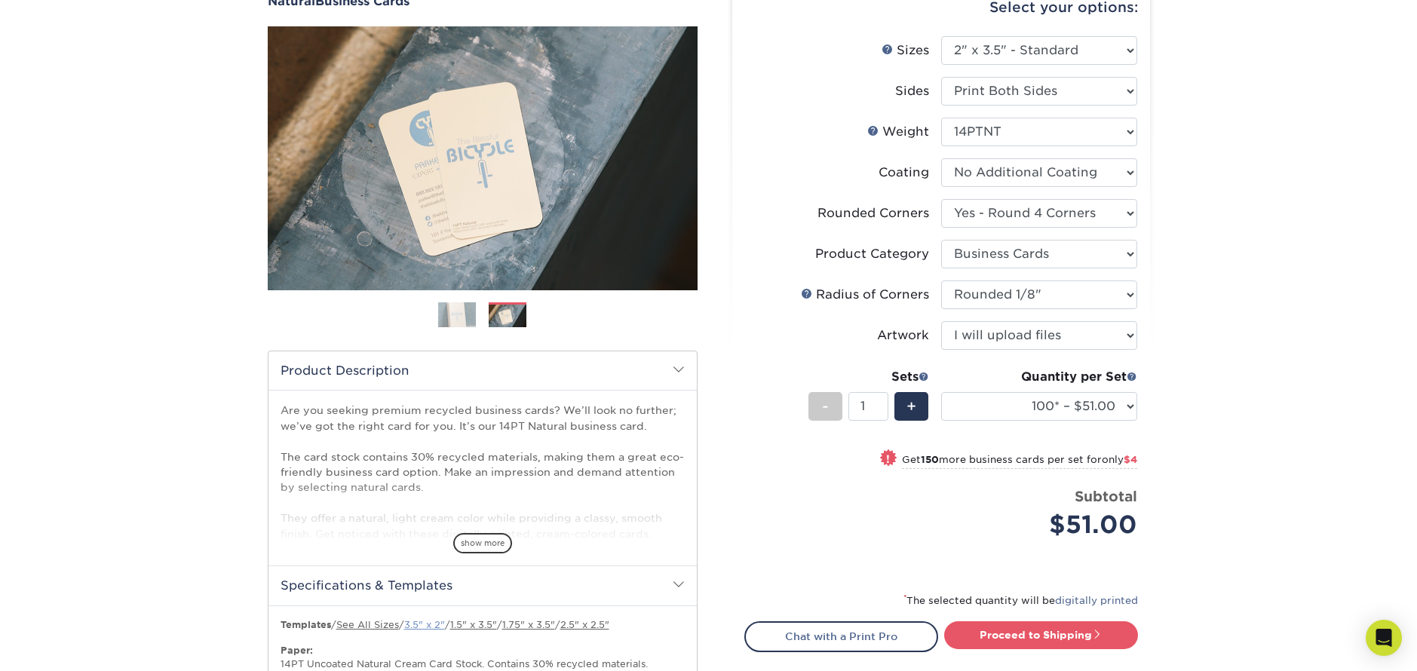
click at [442, 628] on link "3.5" x 2"" at bounding box center [424, 624] width 41 height 11
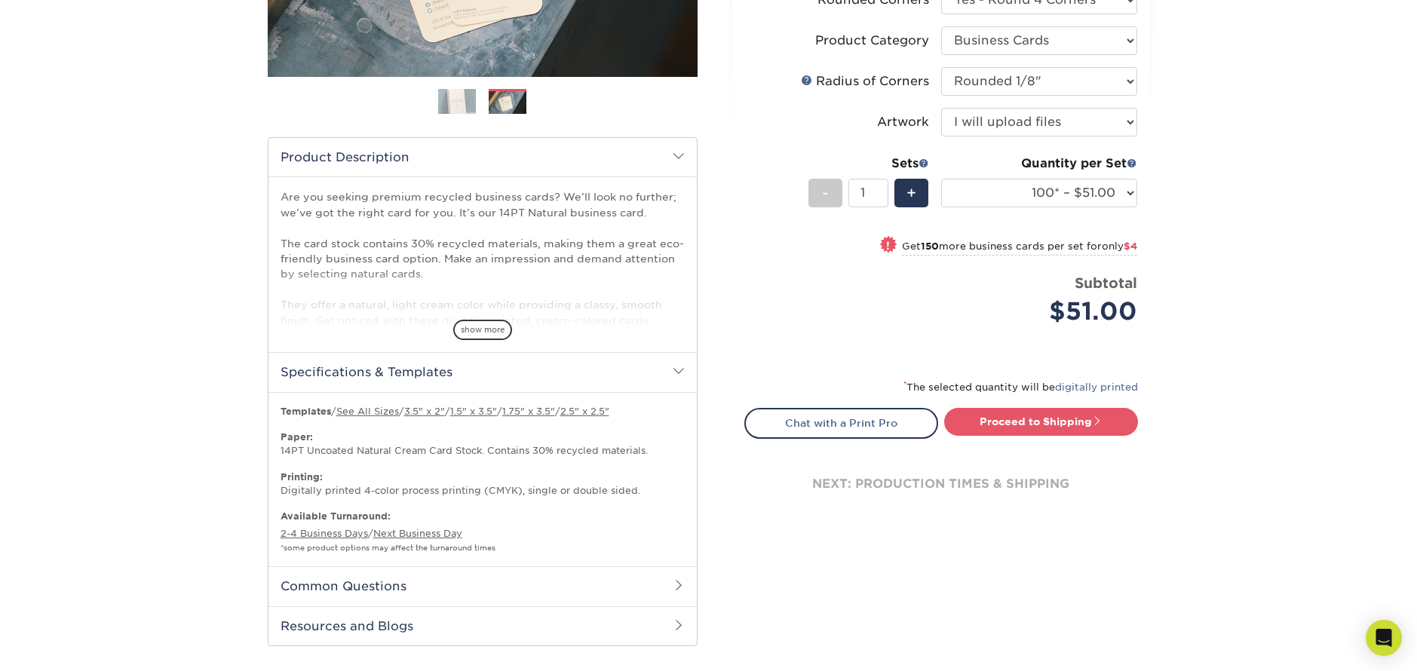
scroll to position [369, 0]
